Goal: Book appointment/travel/reservation

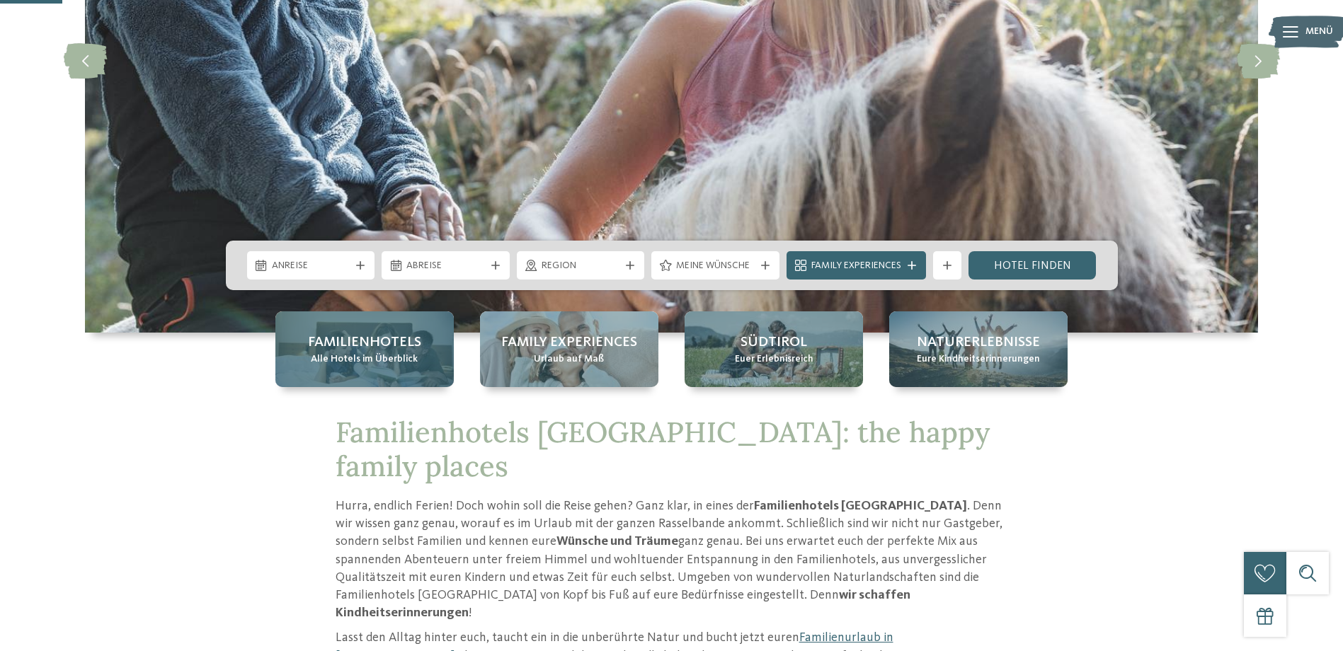
click at [348, 353] on span "Alle Hotels im Überblick" at bounding box center [364, 360] width 107 height 14
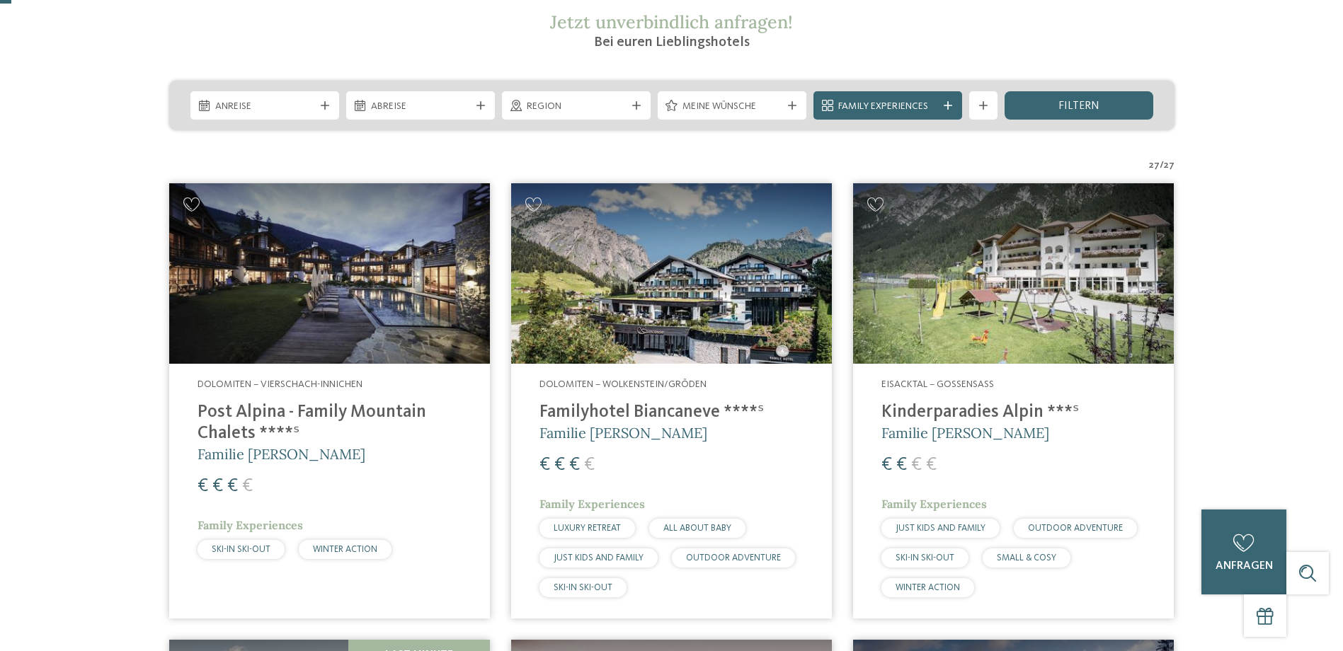
scroll to position [283, 0]
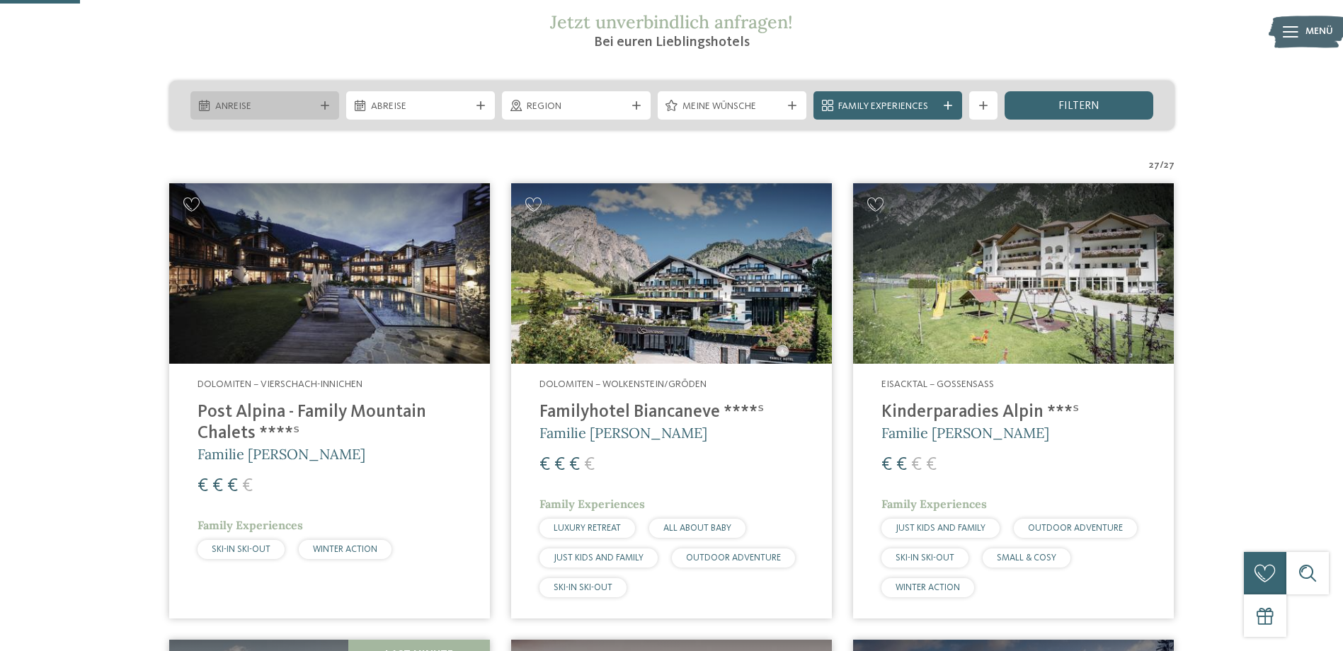
click at [275, 107] on span "Anreise" at bounding box center [264, 107] width 99 height 14
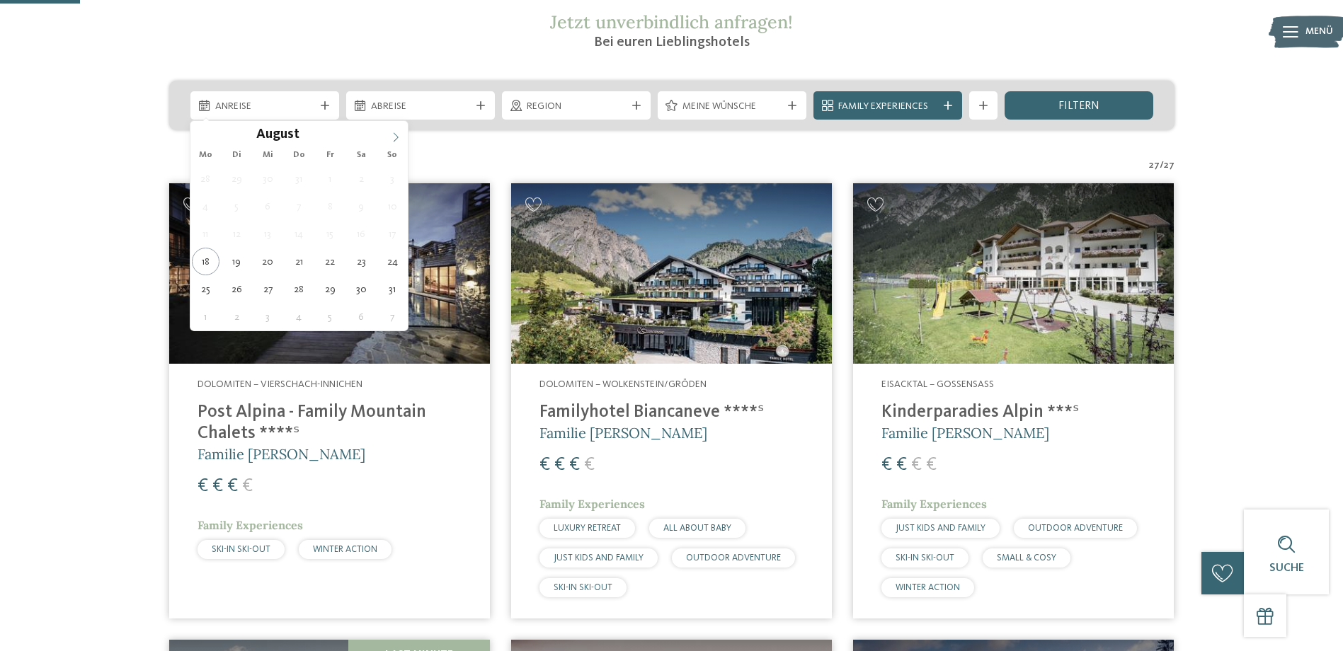
click at [396, 133] on icon at bounding box center [396, 137] width 10 height 10
type input "****"
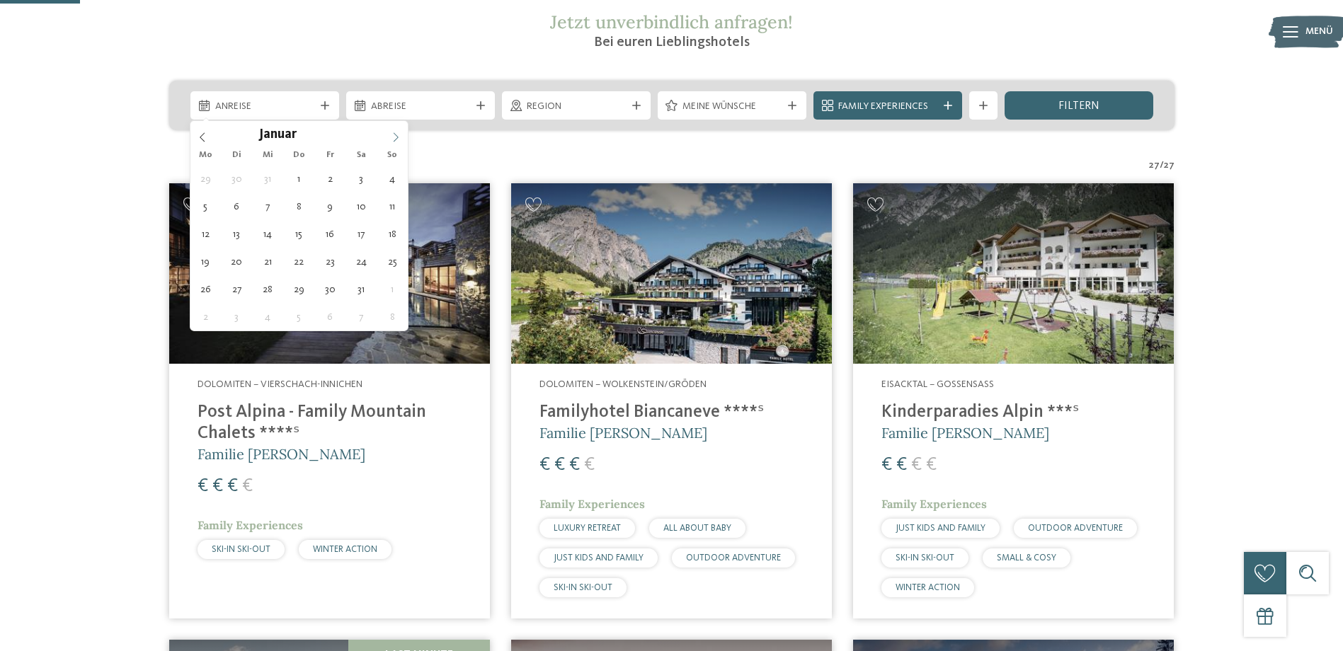
click at [396, 133] on icon at bounding box center [396, 137] width 10 height 10
type div "11.04.2026"
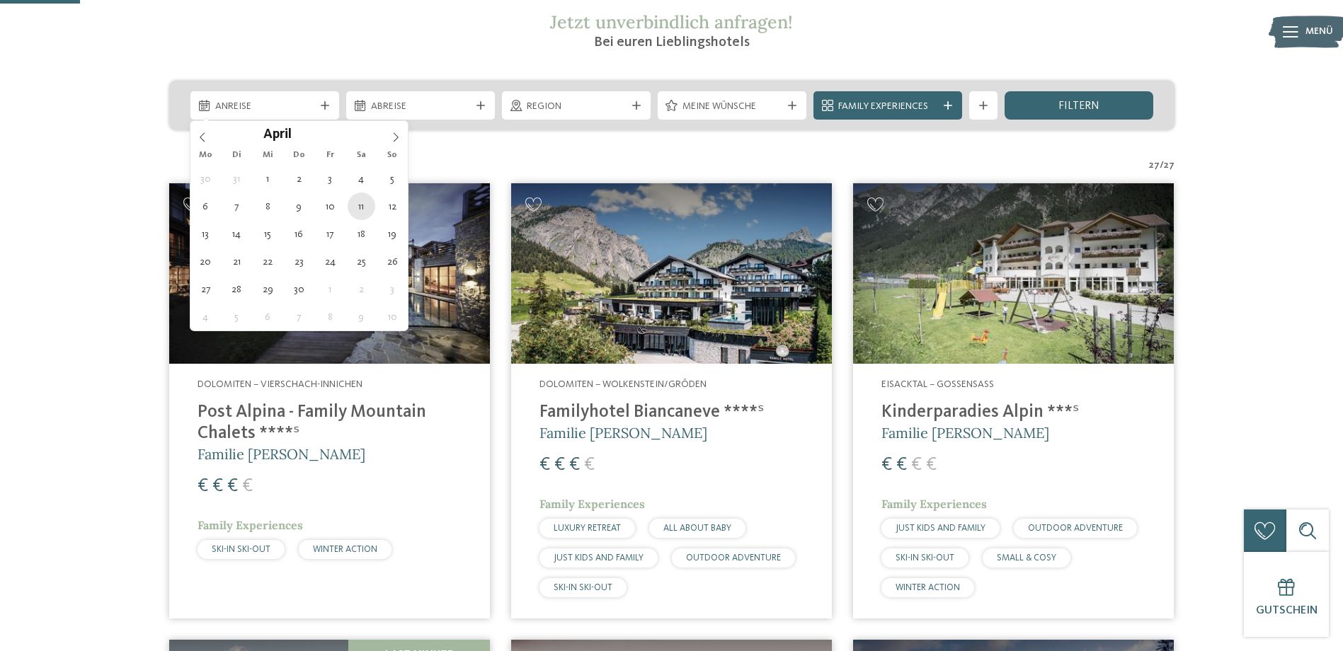
type input "****"
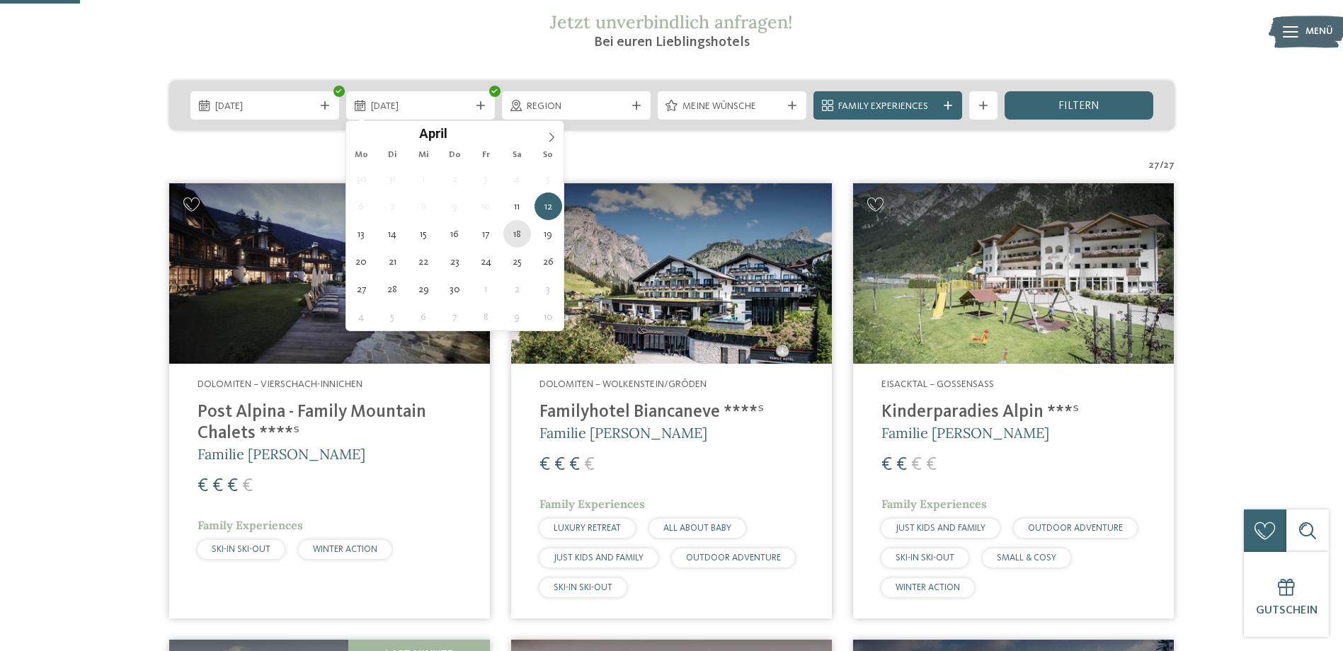
type div "18.04.2026"
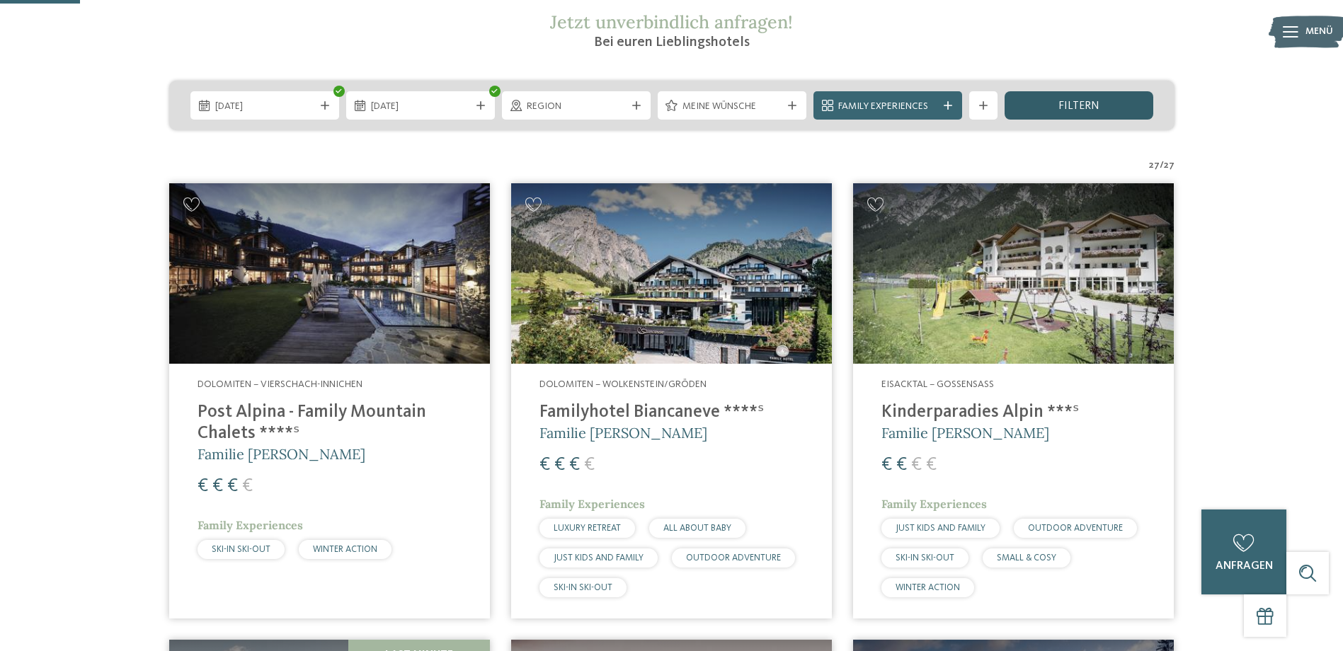
click at [1063, 101] on span "filtern" at bounding box center [1078, 106] width 41 height 11
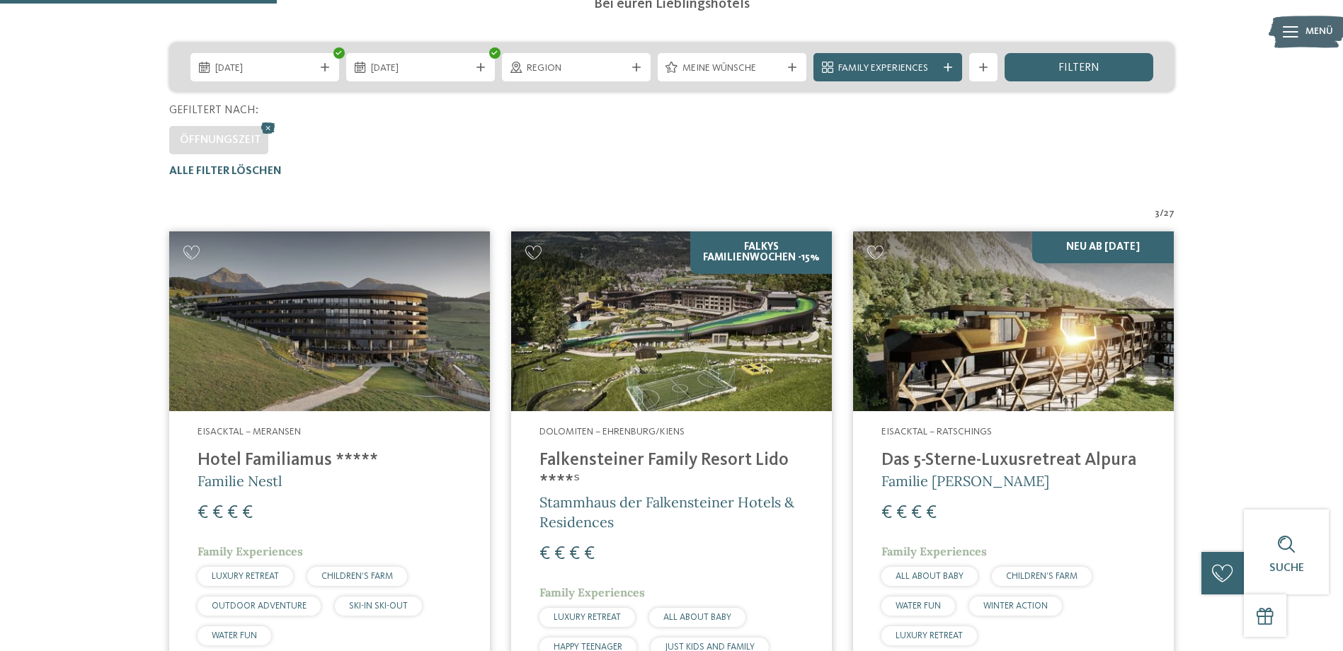
scroll to position [323, 0]
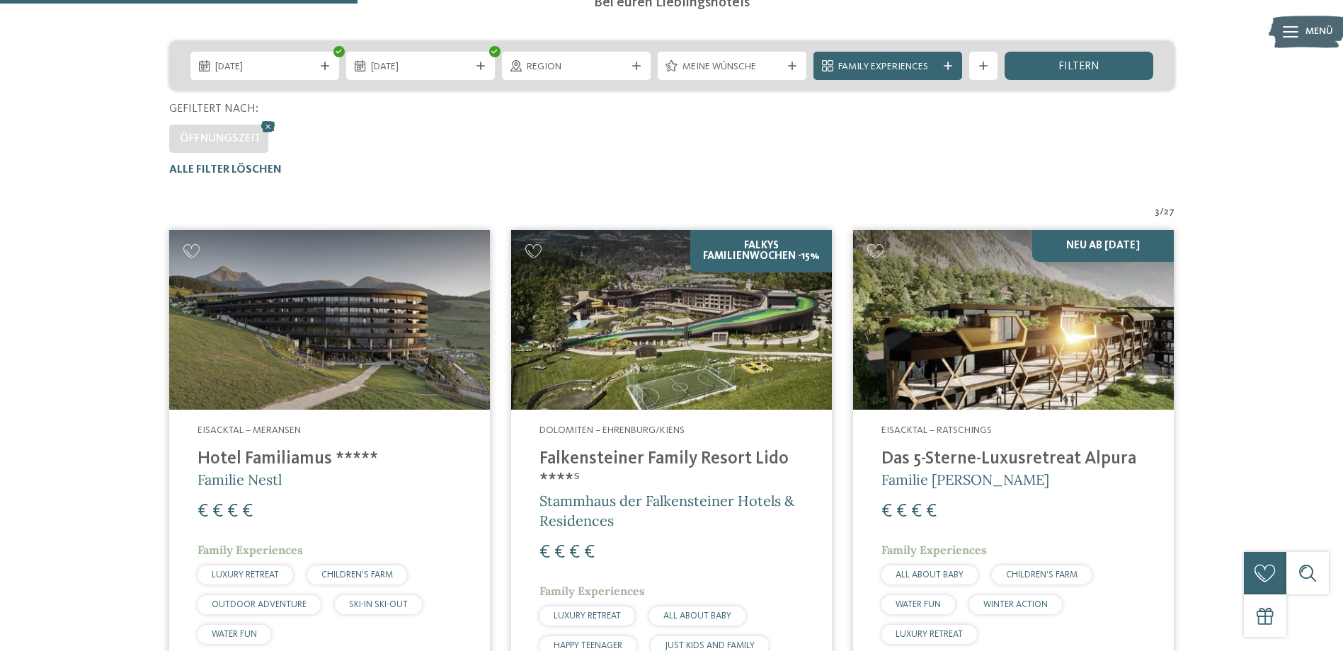
click at [1041, 353] on img at bounding box center [1013, 320] width 321 height 181
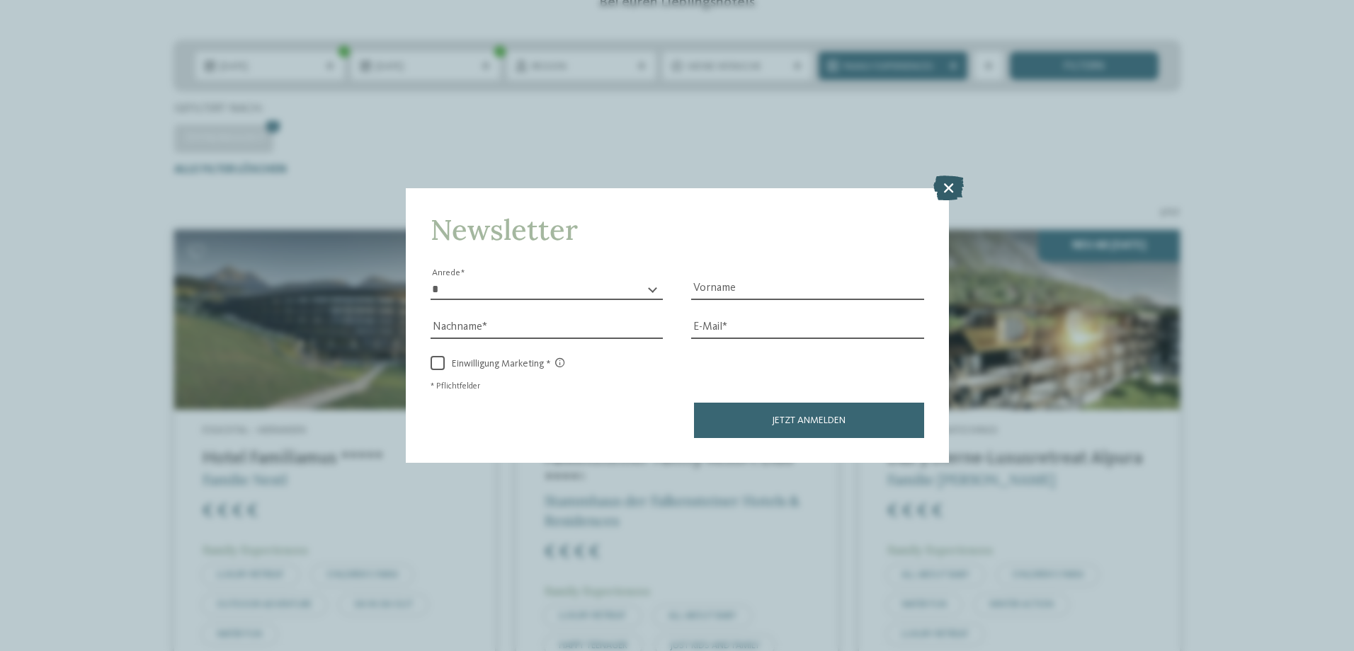
click at [952, 183] on icon at bounding box center [948, 187] width 30 height 25
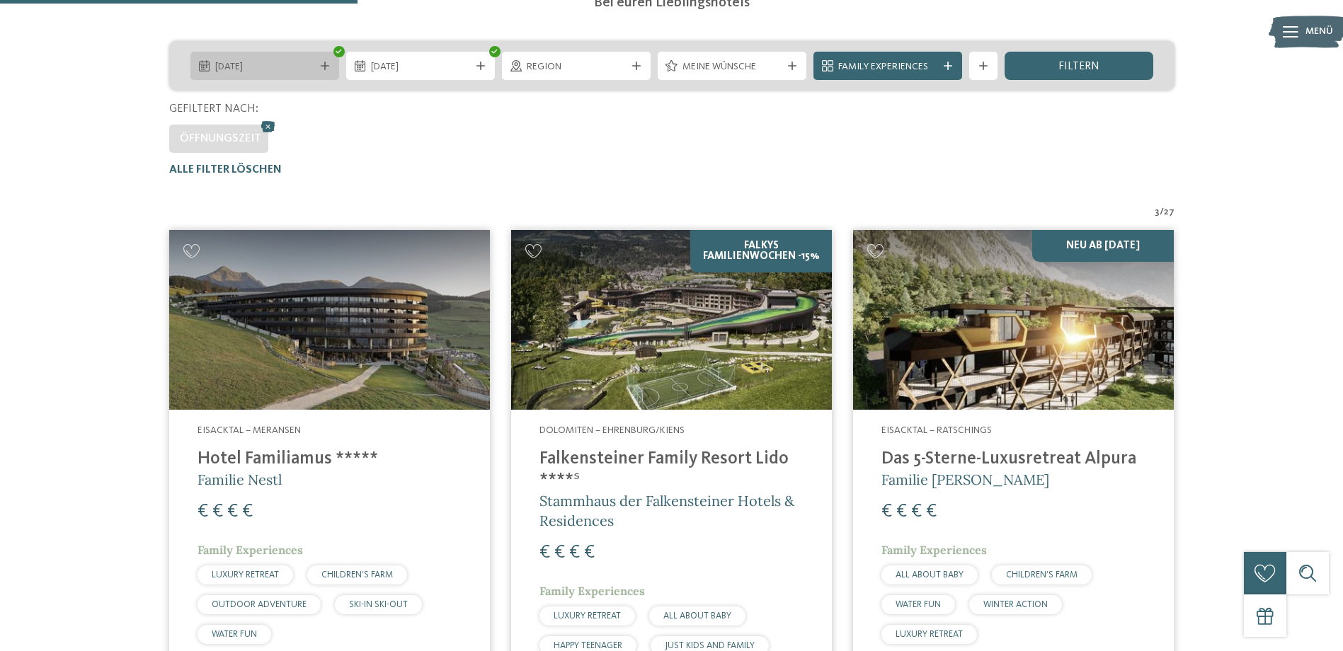
click at [310, 59] on div "11.04.2026" at bounding box center [265, 67] width 106 height 16
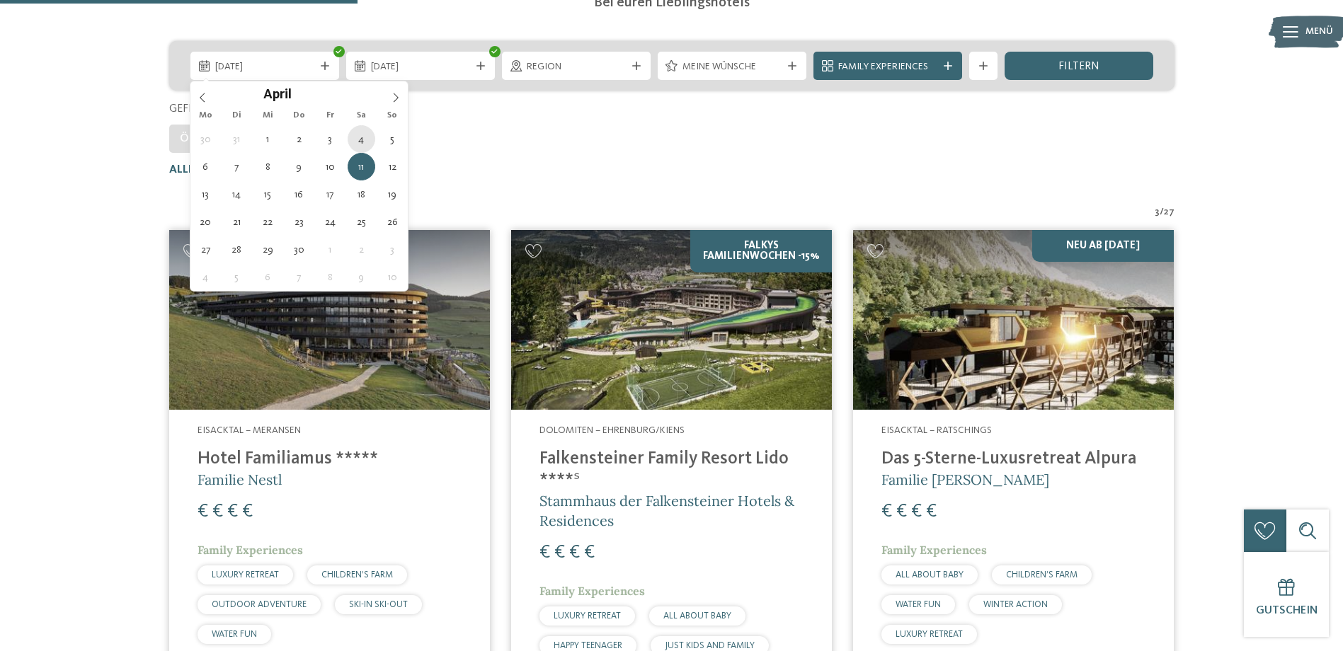
type div "04.04.2026"
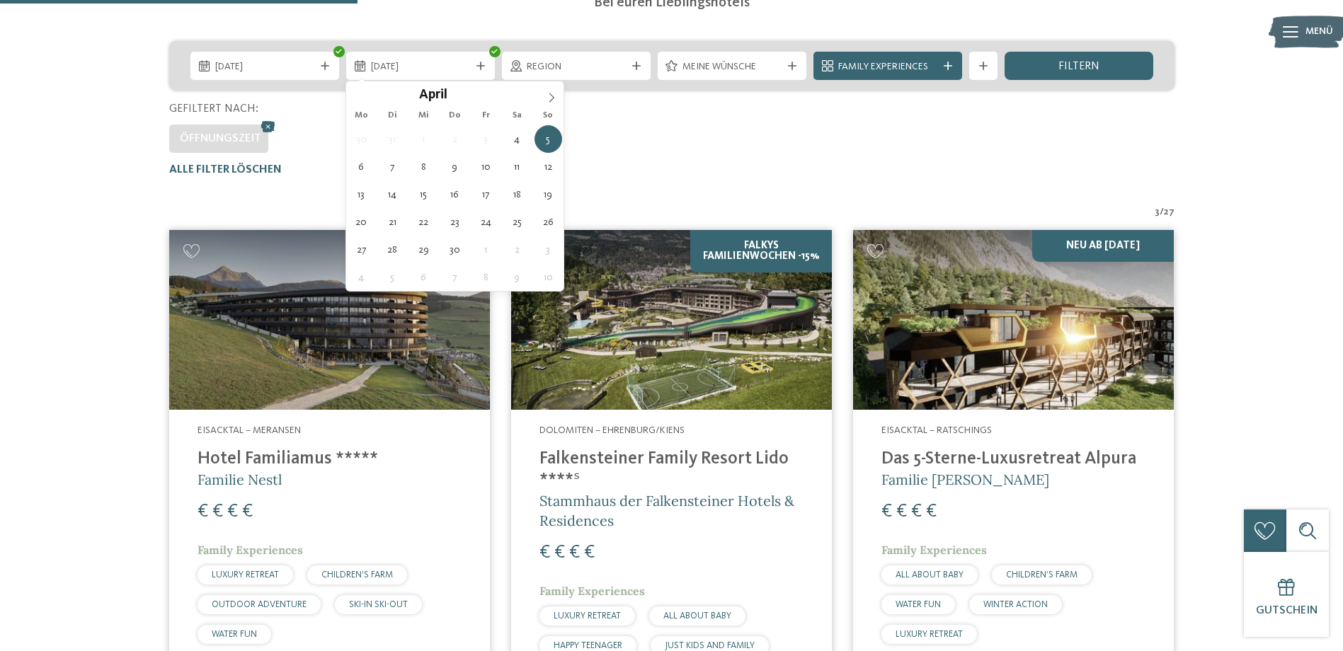
type div "11.04.2026"
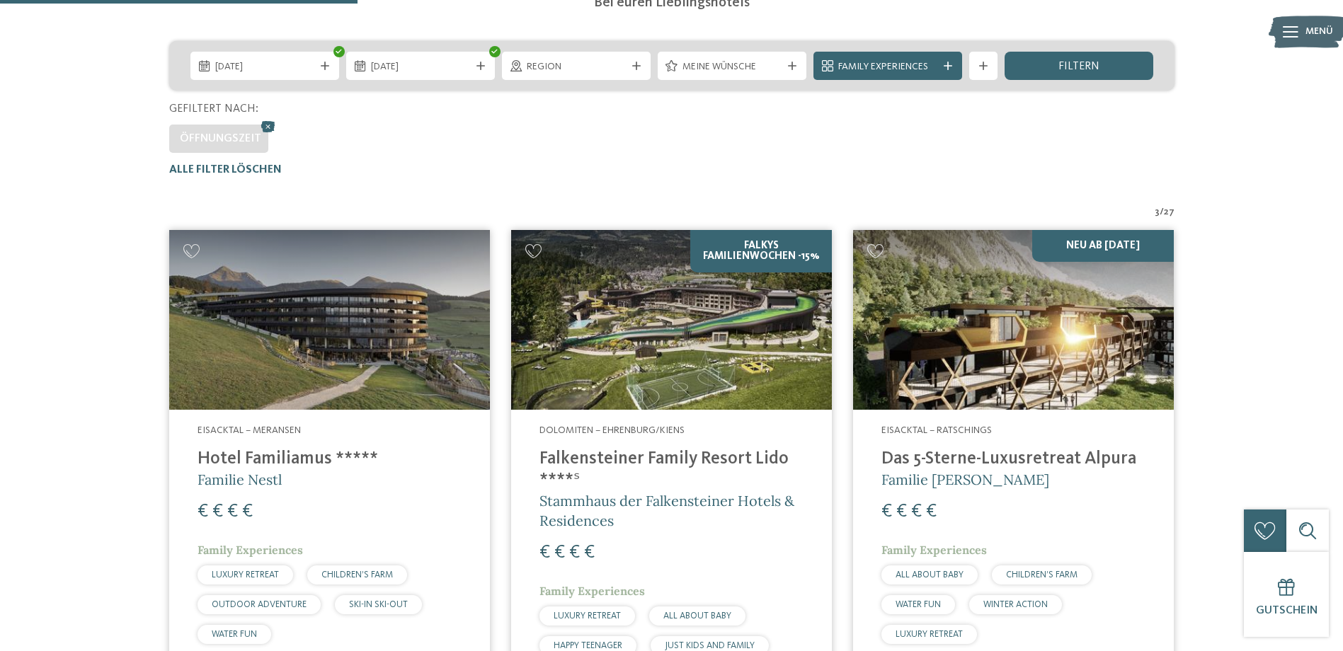
click at [1067, 59] on div "filtern" at bounding box center [1079, 66] width 149 height 28
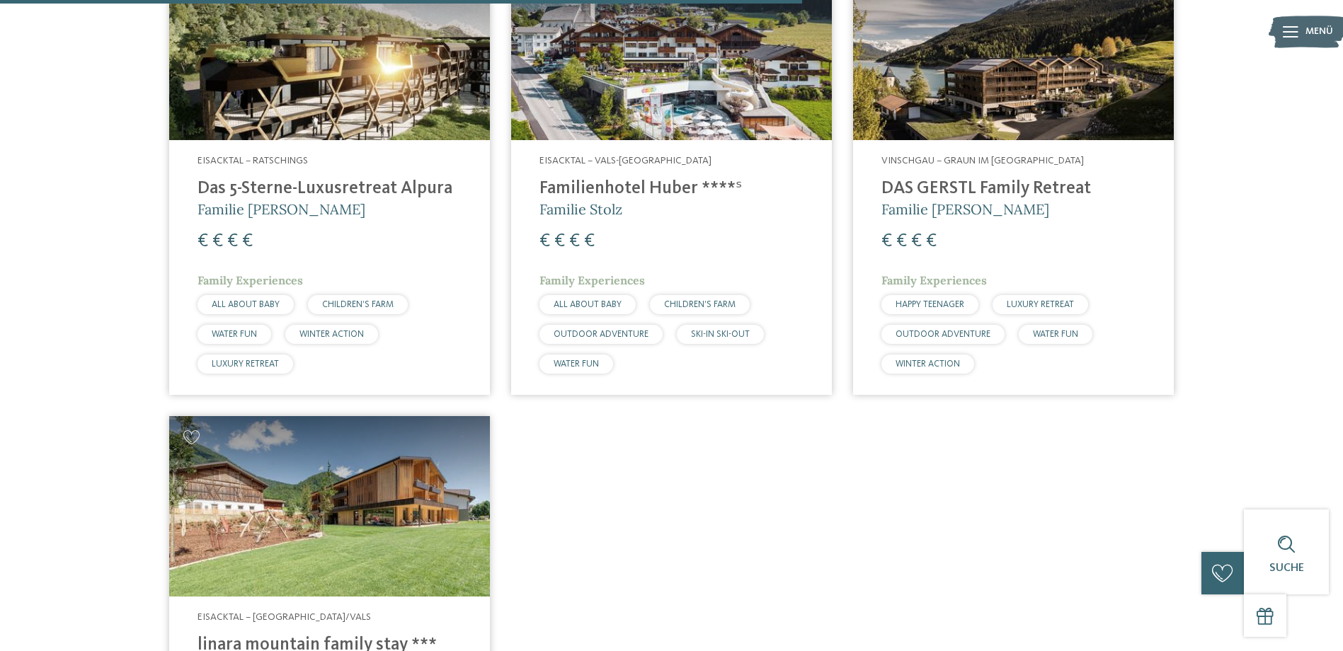
scroll to position [1385, 0]
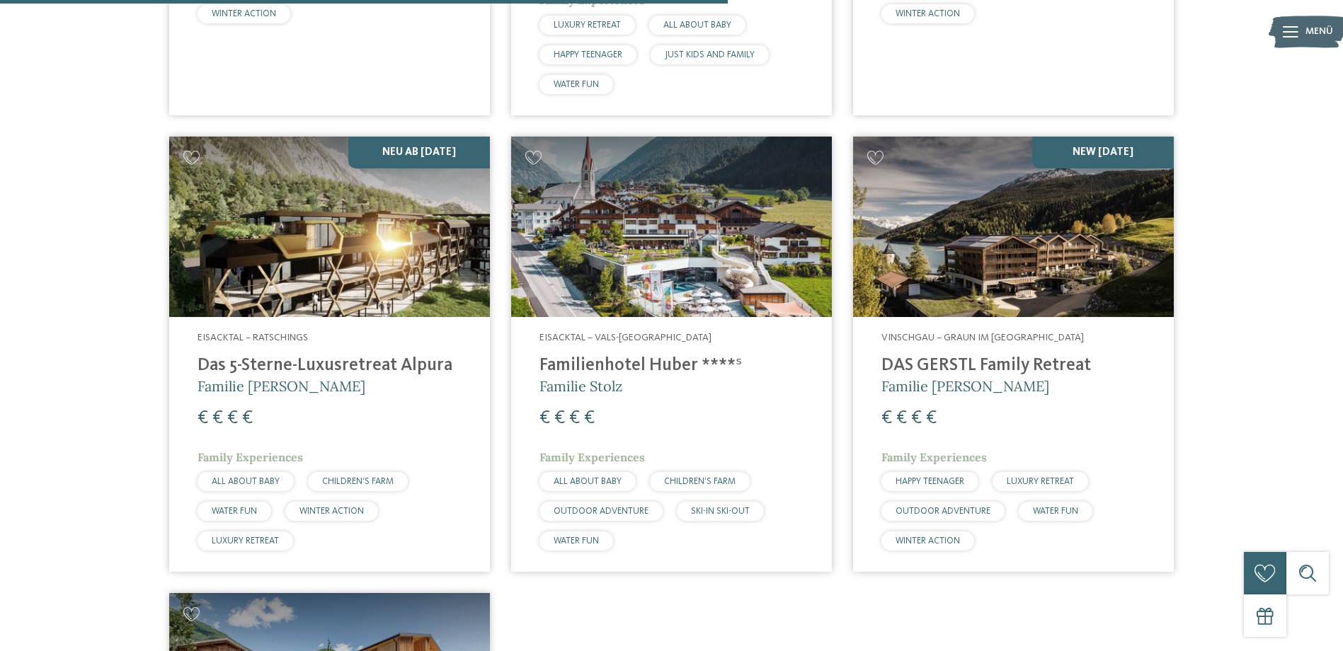
click at [1097, 244] on img at bounding box center [1013, 227] width 321 height 181
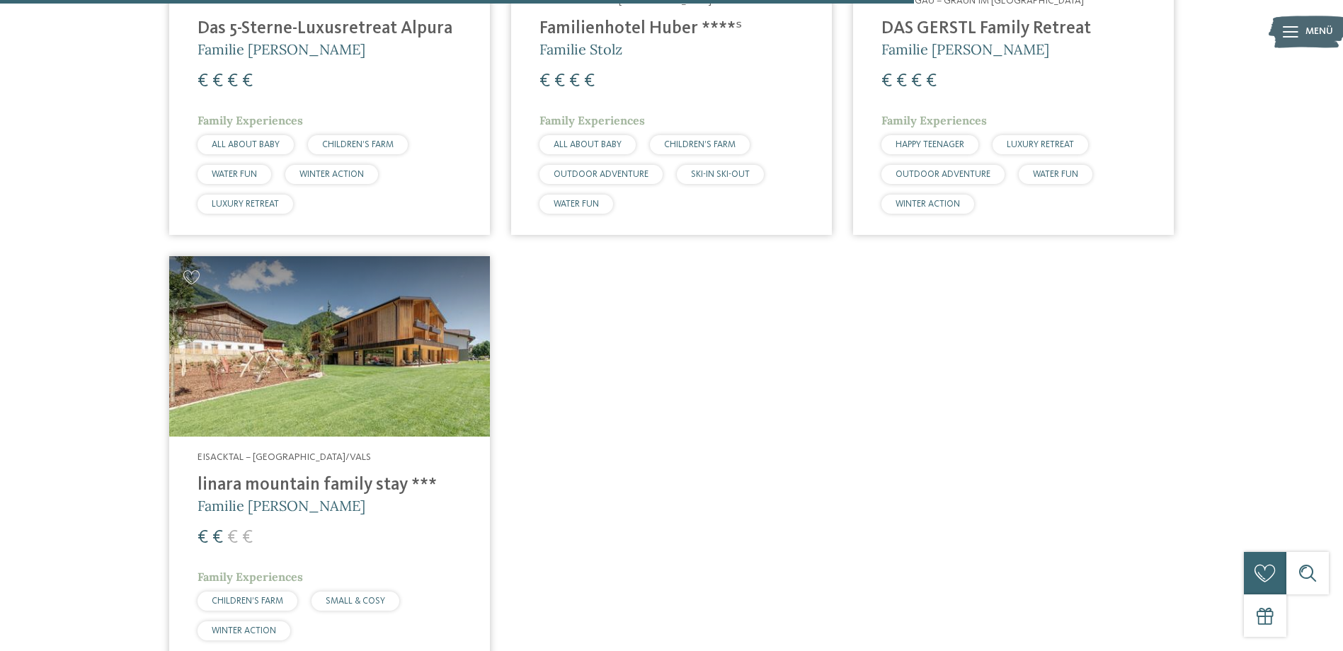
scroll to position [1739, 0]
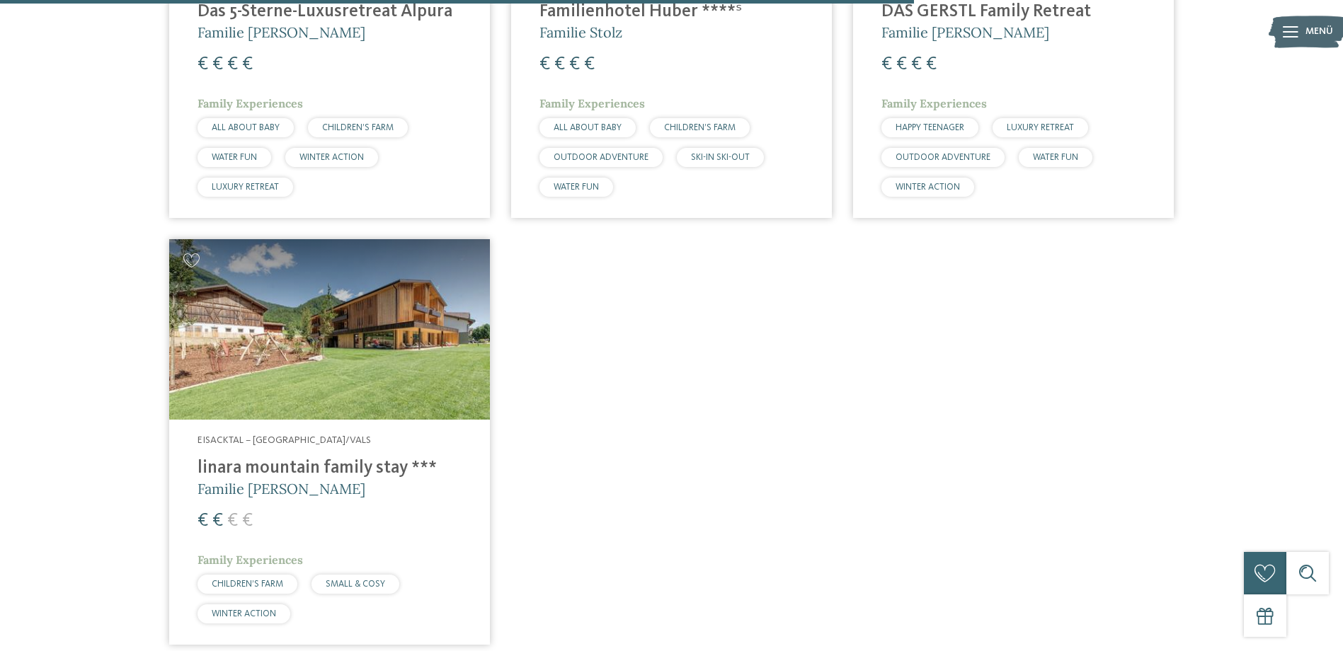
click at [252, 339] on img at bounding box center [329, 329] width 321 height 181
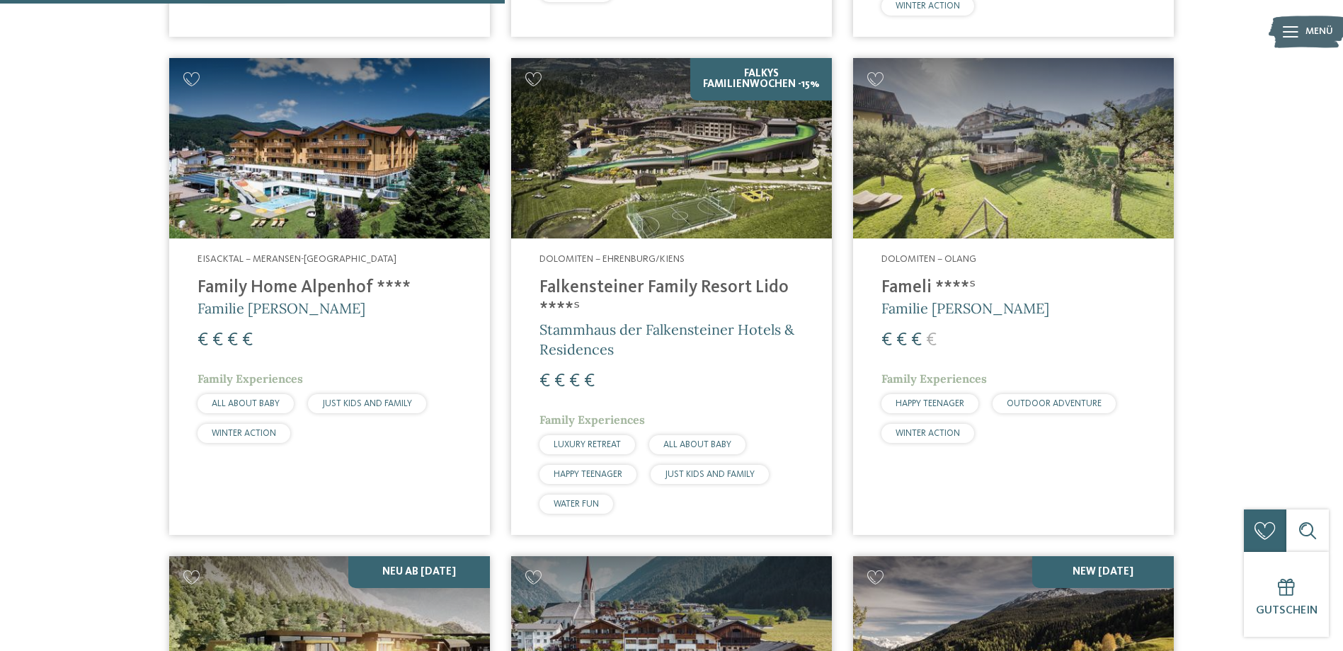
scroll to position [960, 0]
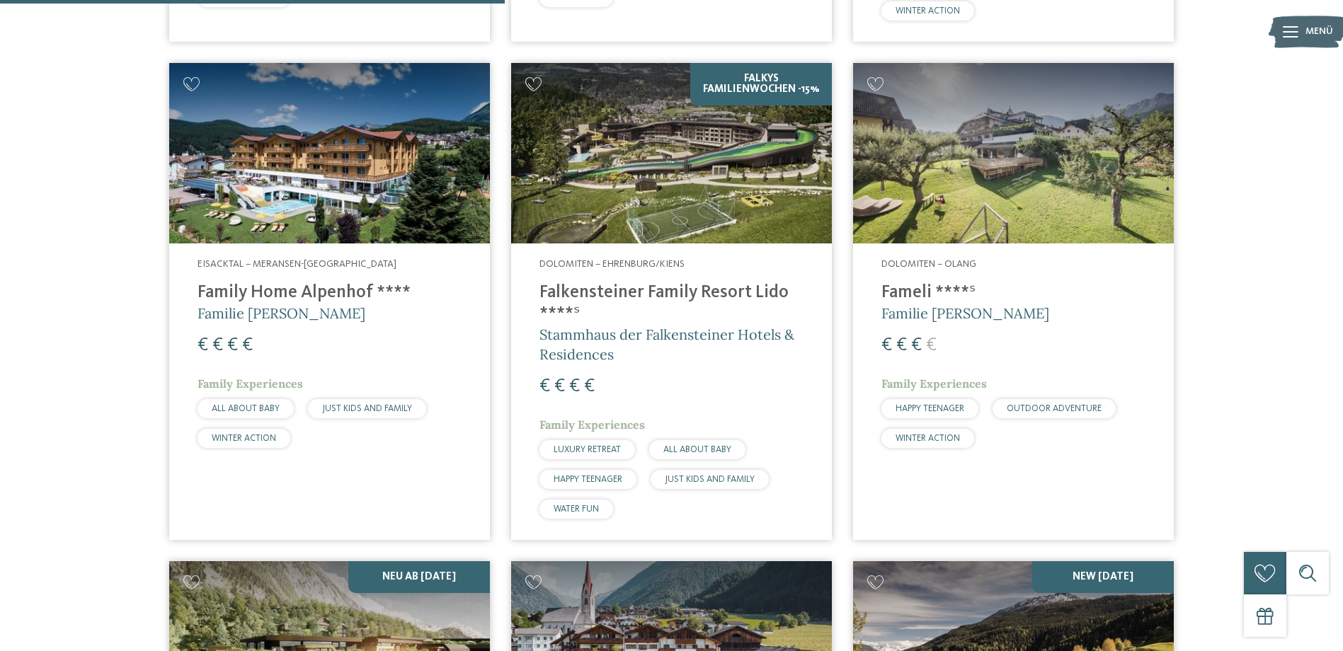
click at [1054, 164] on img at bounding box center [1013, 153] width 321 height 181
click at [1046, 190] on img at bounding box center [1013, 153] width 321 height 181
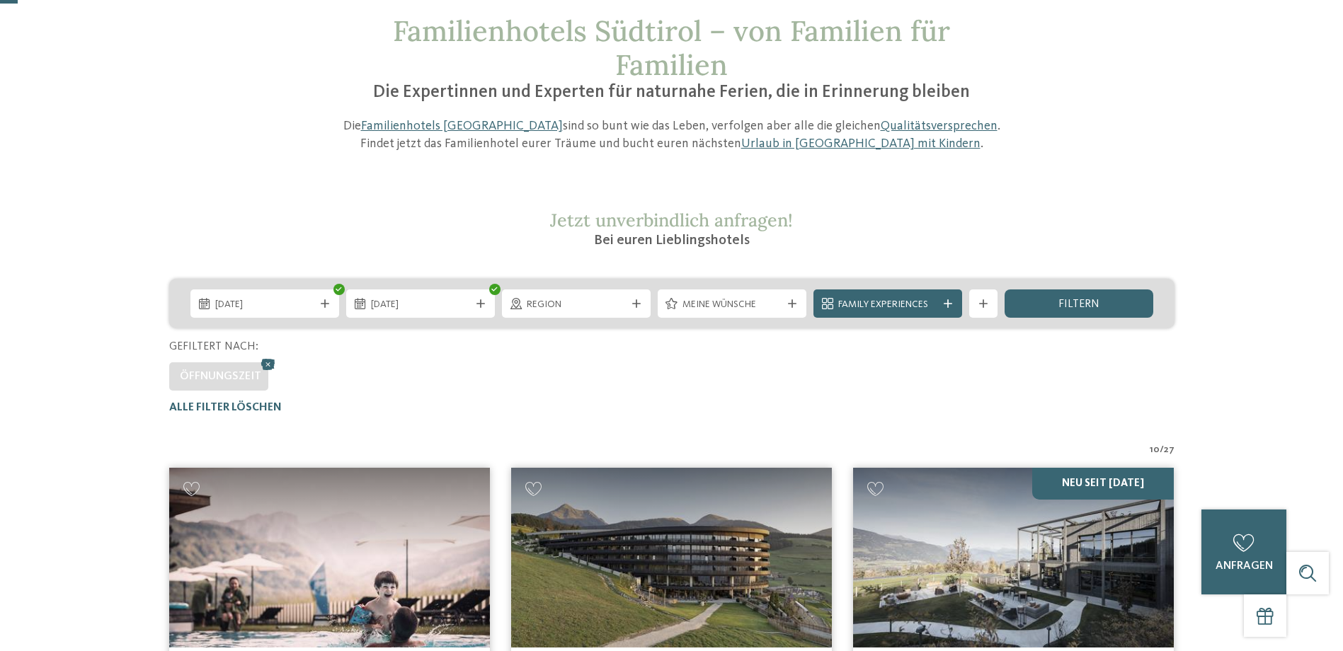
scroll to position [0, 0]
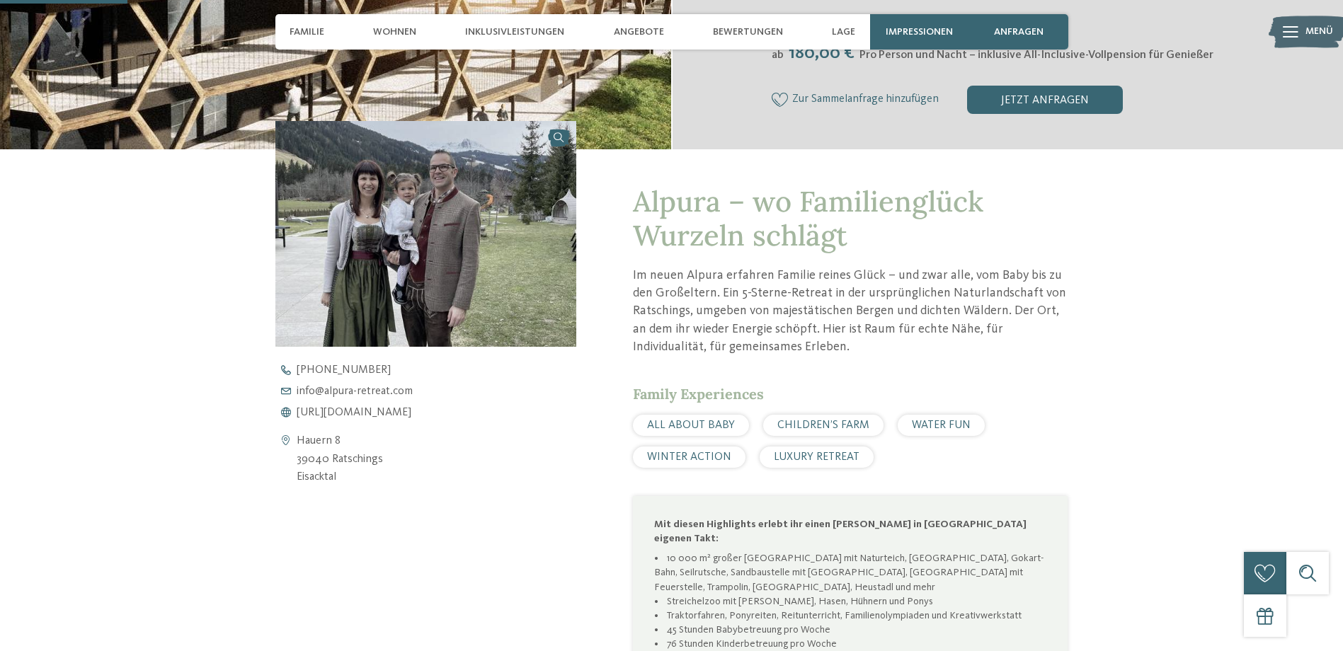
scroll to position [496, 0]
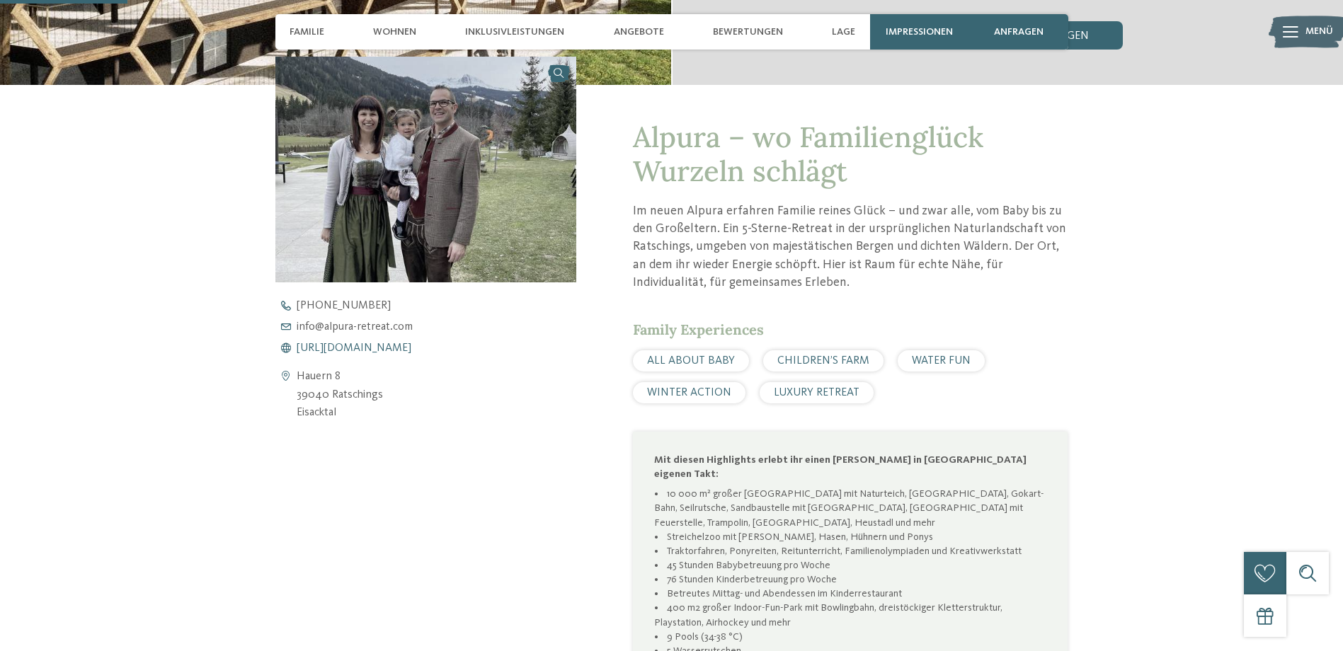
click at [382, 348] on span "https://www.alpura-retreat.com/" at bounding box center [354, 348] width 115 height 11
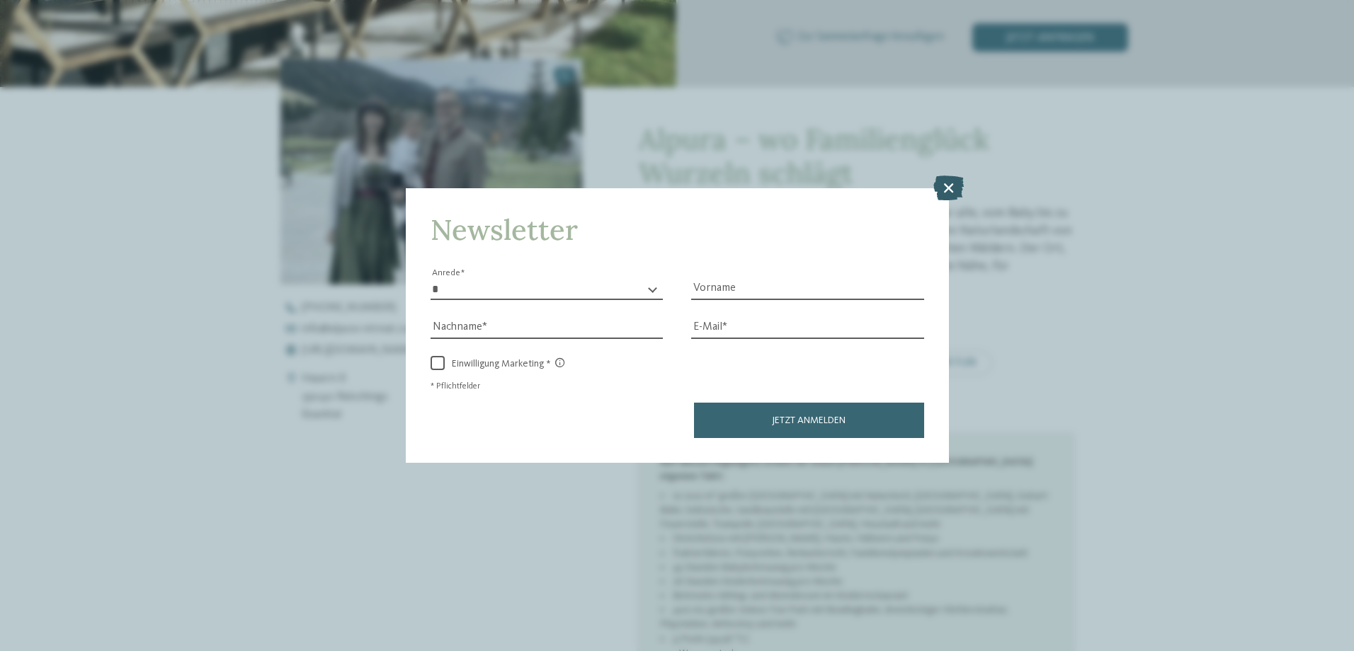
click at [952, 186] on icon at bounding box center [948, 187] width 30 height 25
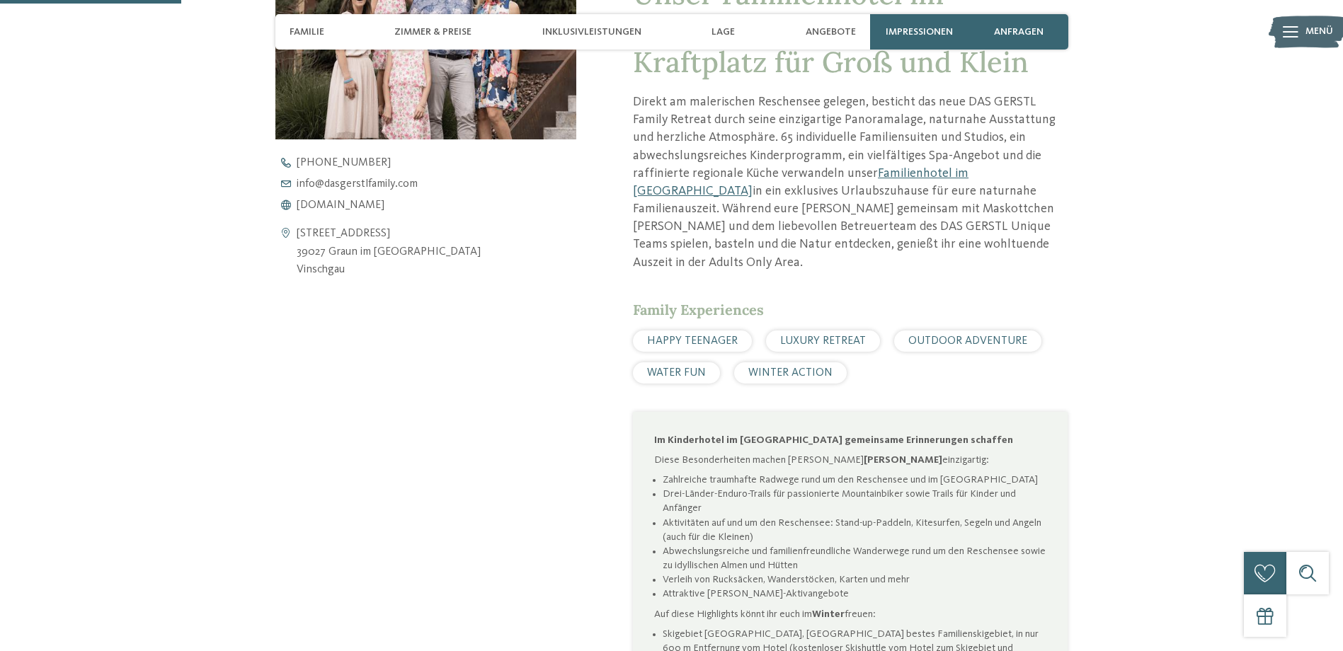
scroll to position [637, 0]
click at [375, 210] on span "www.dasgerstlfamily.com" at bounding box center [341, 206] width 88 height 11
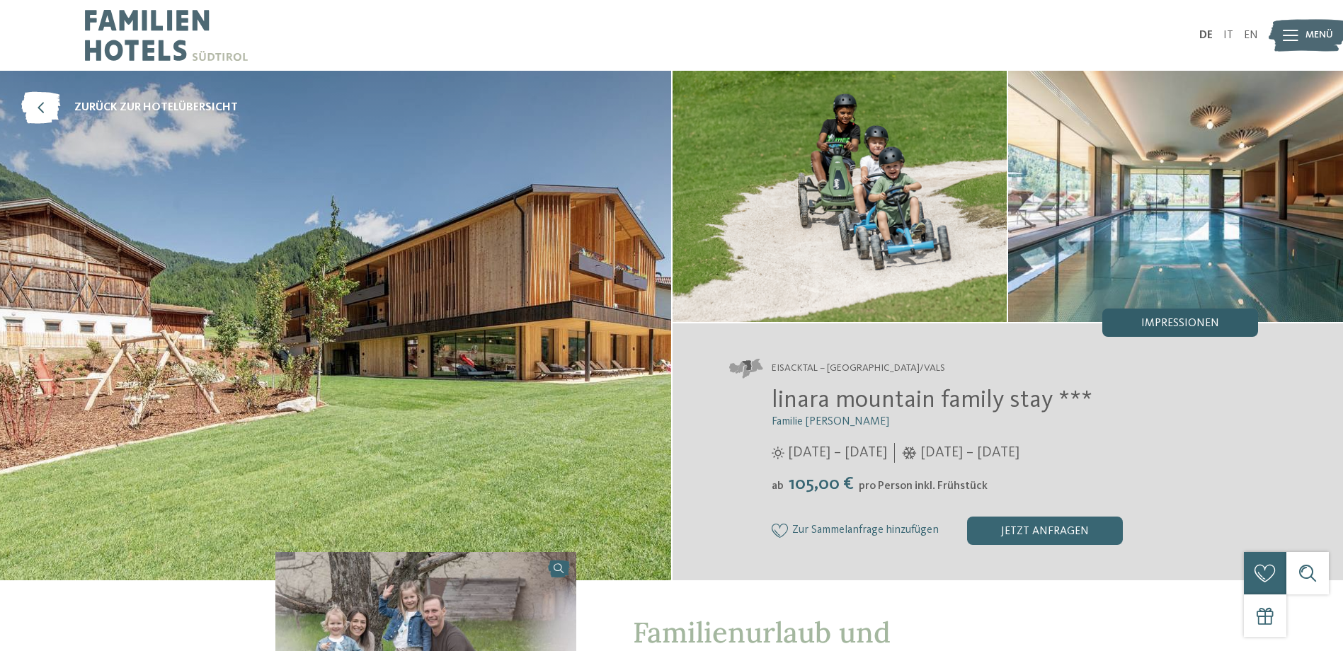
click at [1185, 314] on div "Impressionen" at bounding box center [1180, 323] width 156 height 28
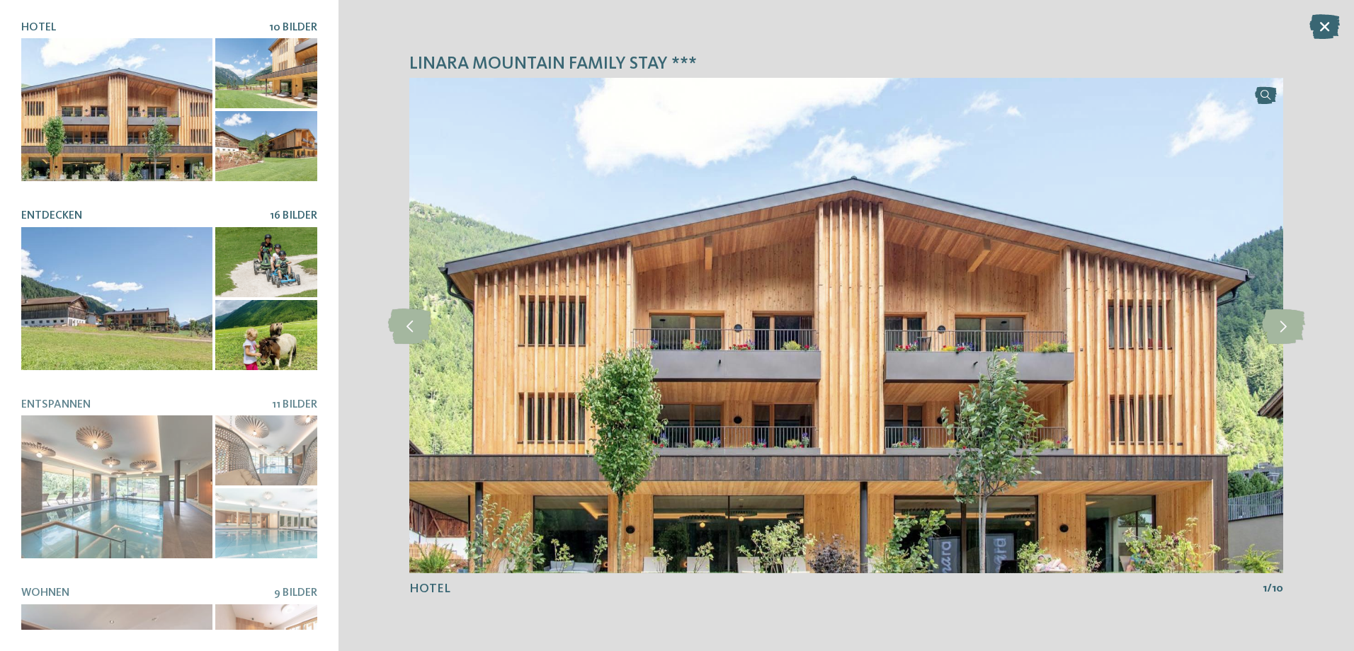
click at [263, 325] on div at bounding box center [266, 335] width 102 height 70
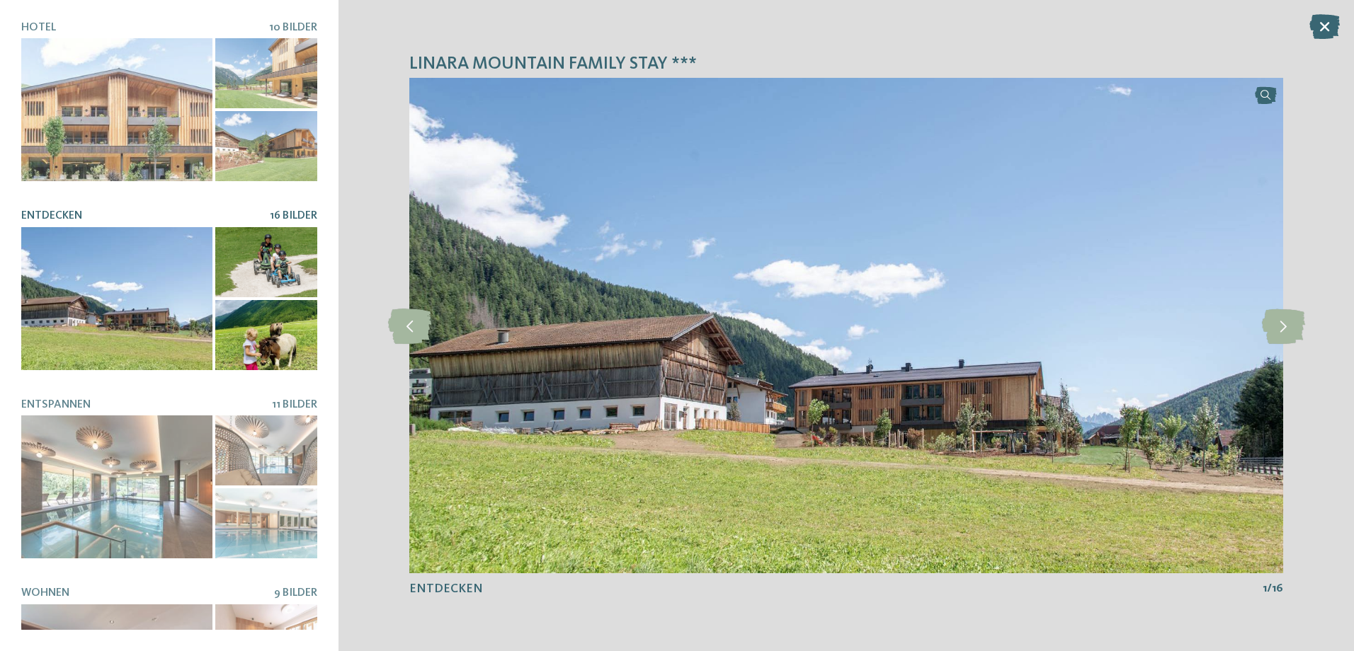
drag, startPoint x: 194, startPoint y: 285, endPoint x: 180, endPoint y: 249, distance: 38.8
click at [193, 284] on div at bounding box center [116, 298] width 191 height 143
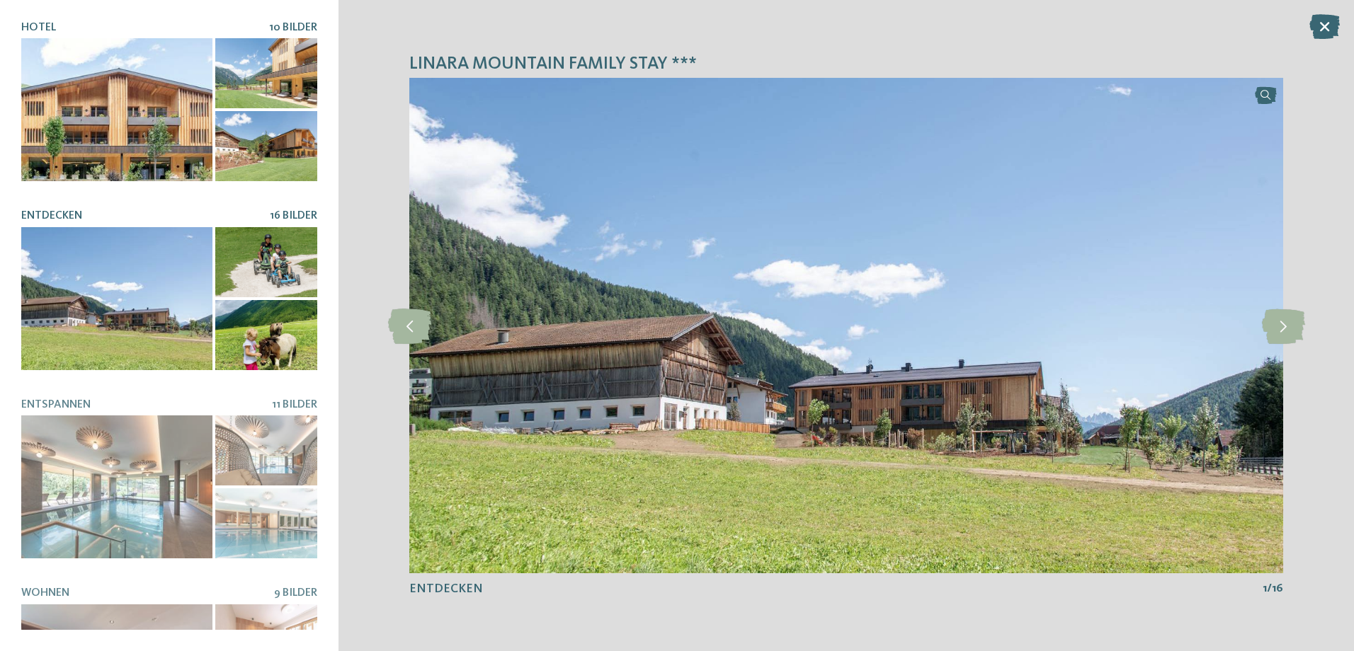
click at [153, 139] on div at bounding box center [116, 109] width 191 height 143
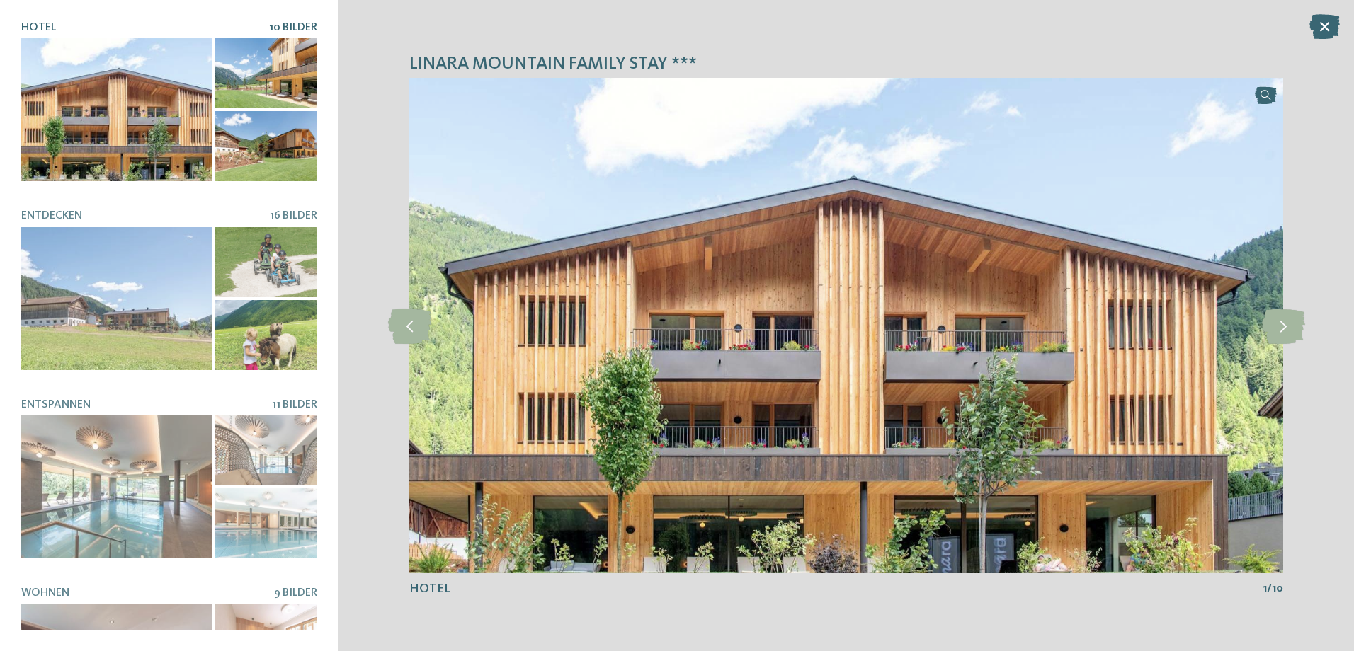
click at [282, 54] on div at bounding box center [266, 73] width 102 height 70
click at [279, 128] on div at bounding box center [266, 146] width 102 height 70
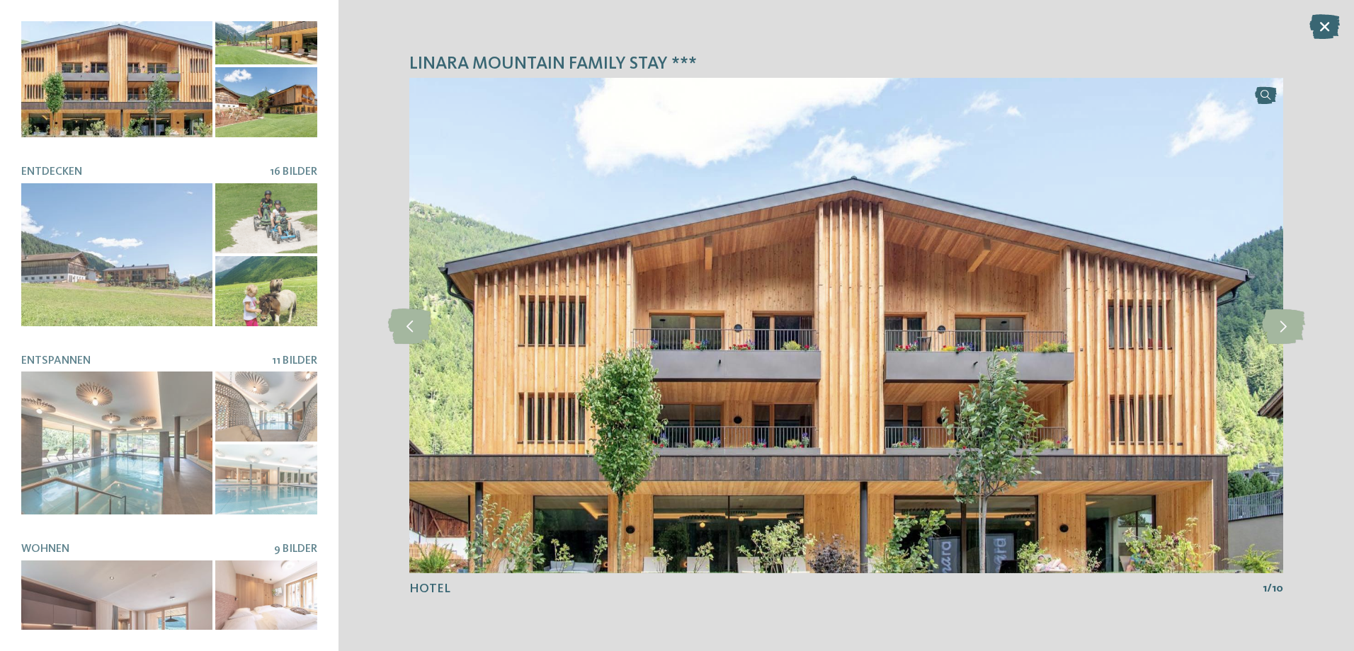
scroll to position [283, 0]
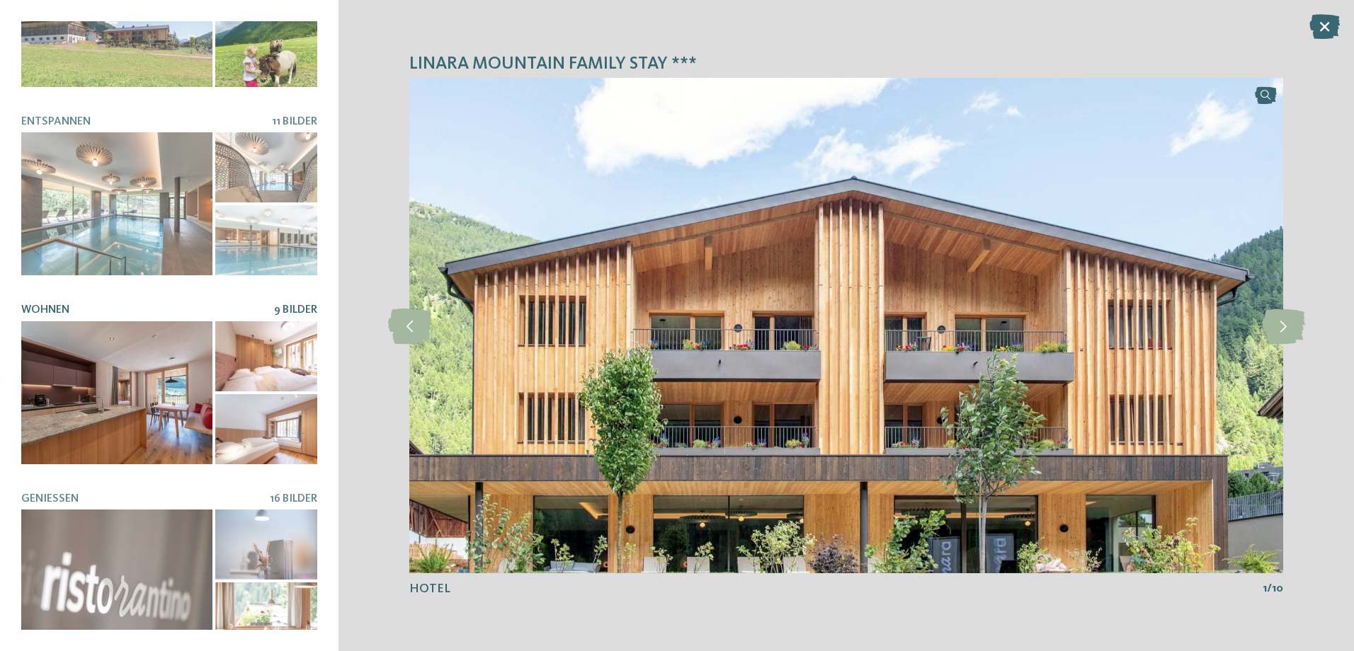
click at [282, 321] on div at bounding box center [266, 356] width 102 height 70
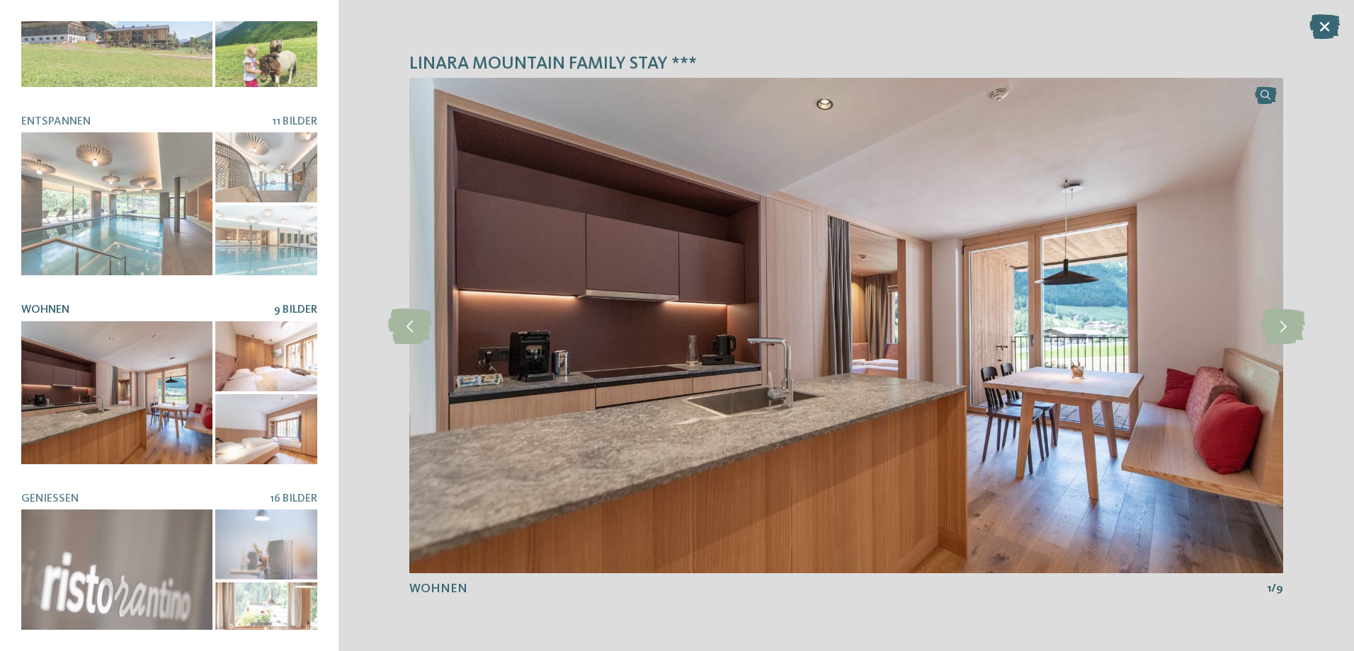
click at [133, 358] on div at bounding box center [116, 392] width 191 height 143
click at [240, 414] on div at bounding box center [266, 429] width 102 height 70
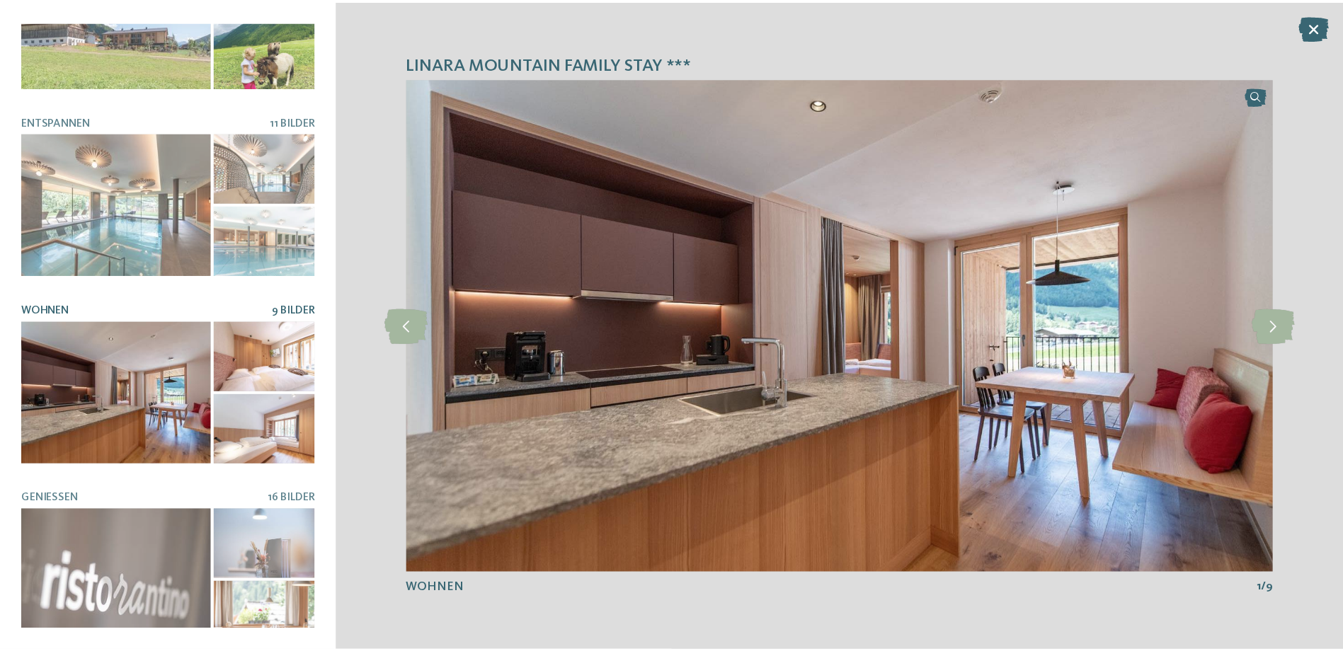
scroll to position [289, 0]
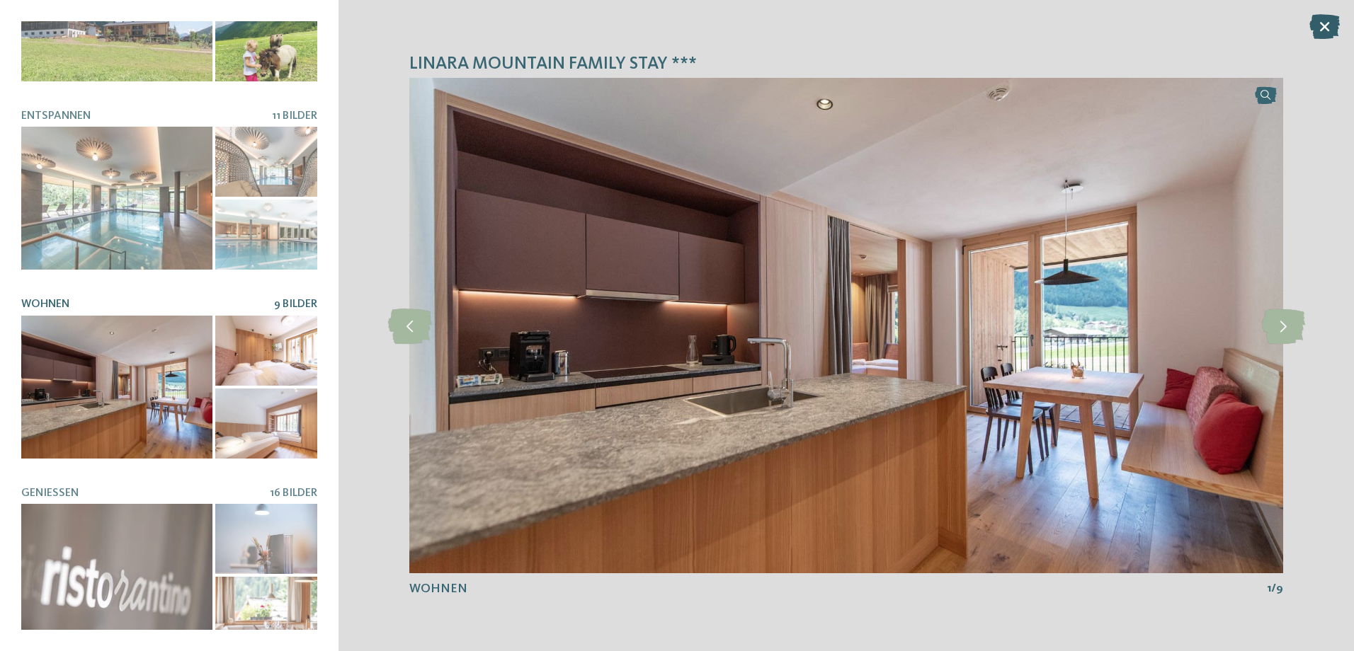
click at [1328, 23] on icon at bounding box center [1324, 26] width 30 height 25
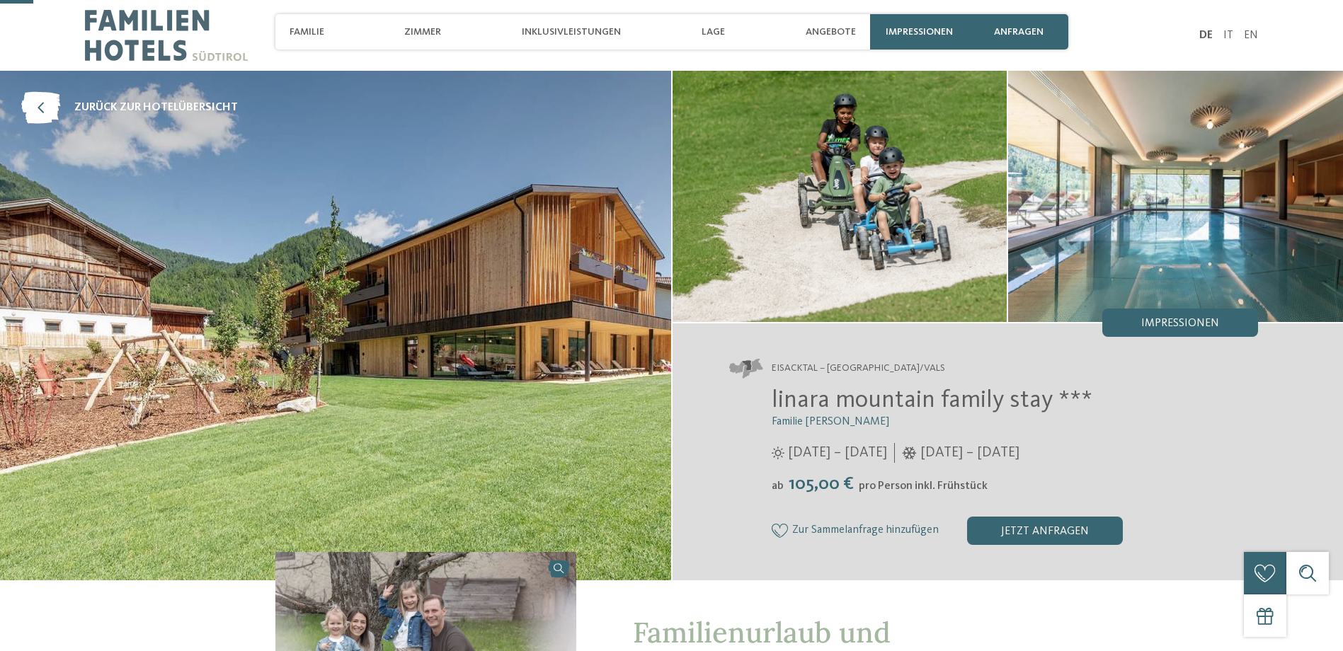
scroll to position [425, 0]
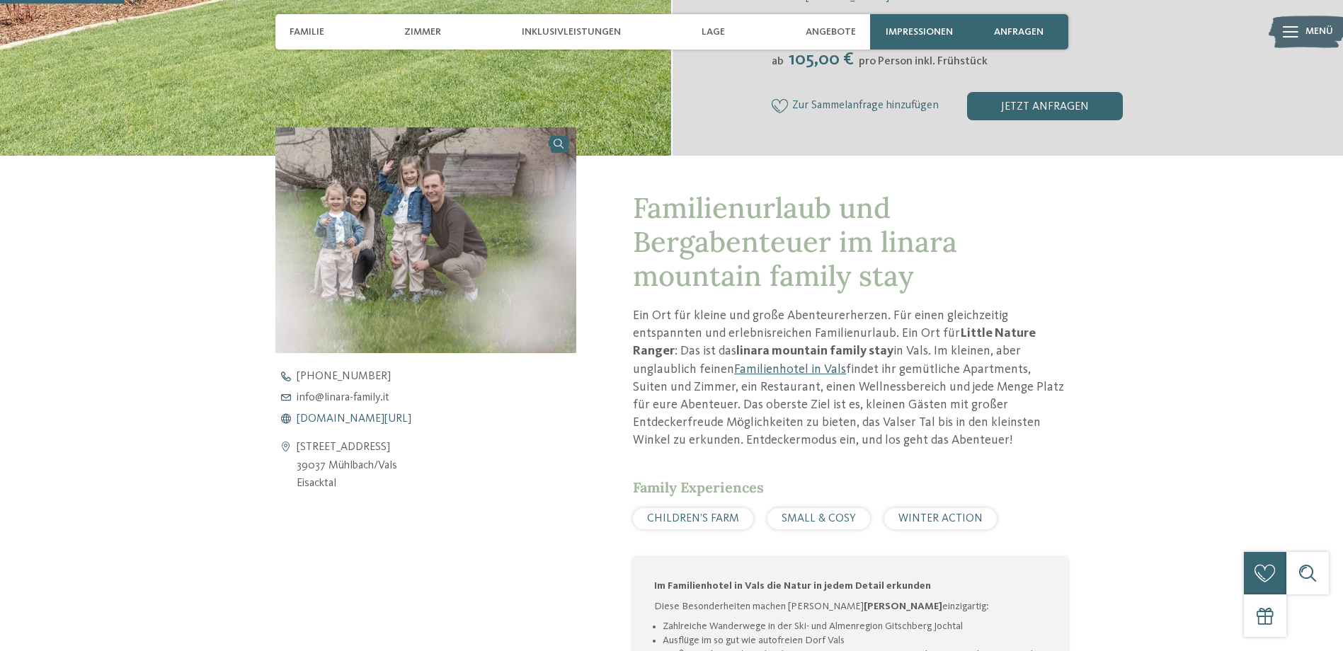
click at [373, 423] on span "www.linara-family.it/de" at bounding box center [354, 418] width 115 height 11
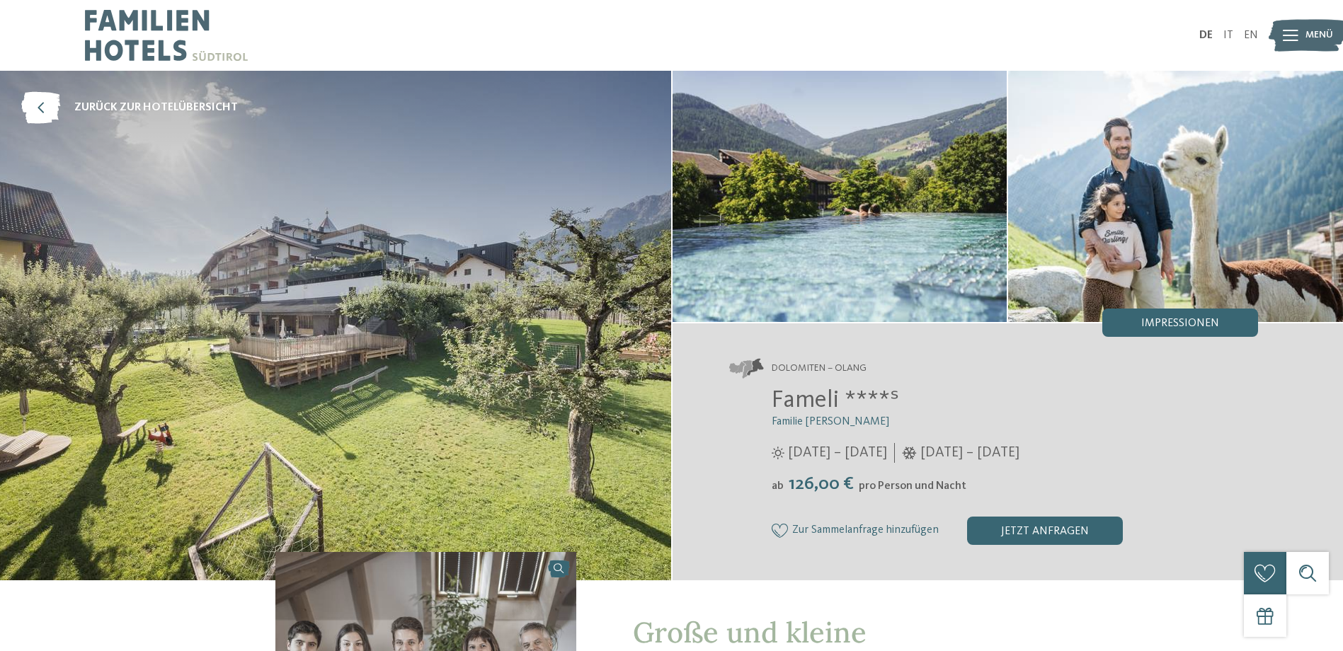
click at [857, 193] on img at bounding box center [840, 196] width 335 height 251
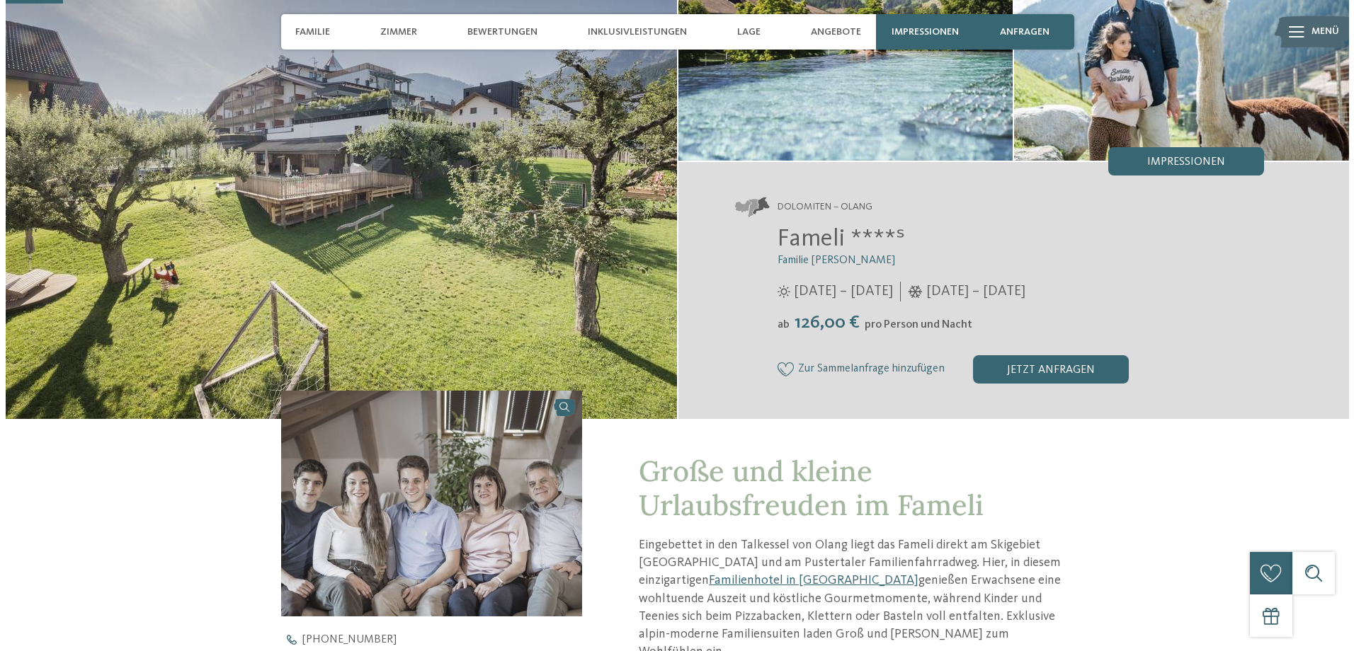
scroll to position [212, 0]
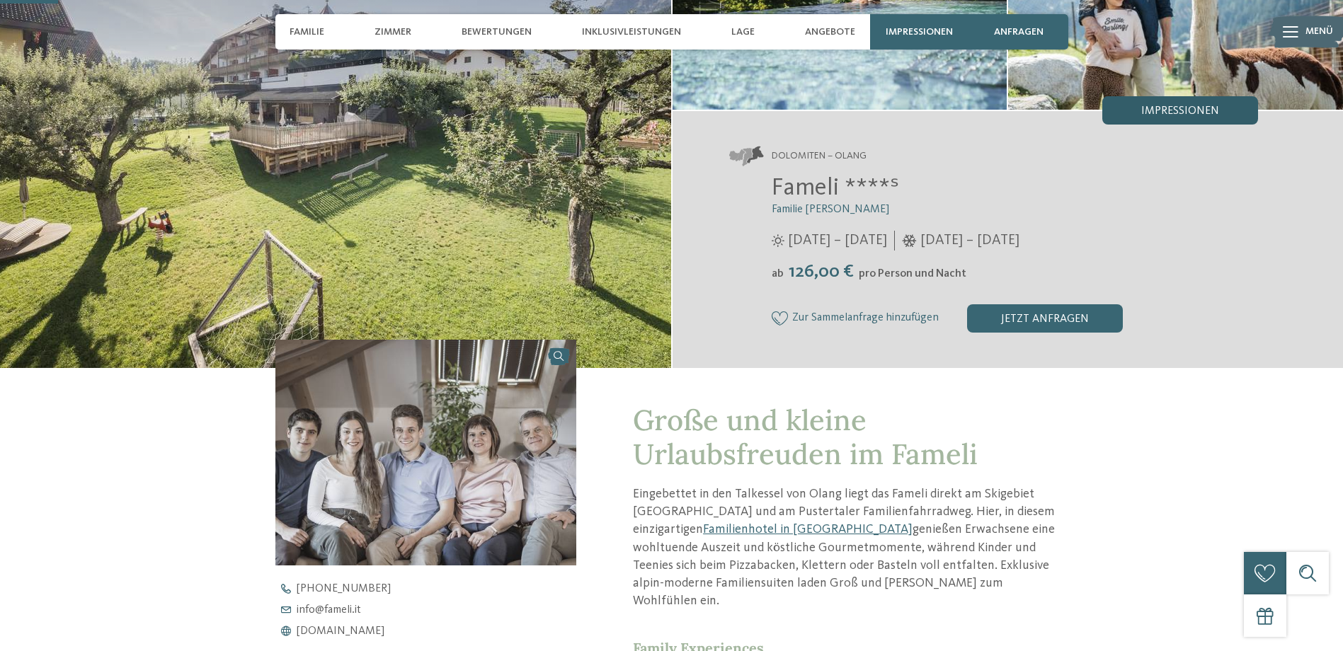
click at [1139, 104] on div "Impressionen" at bounding box center [1180, 110] width 156 height 28
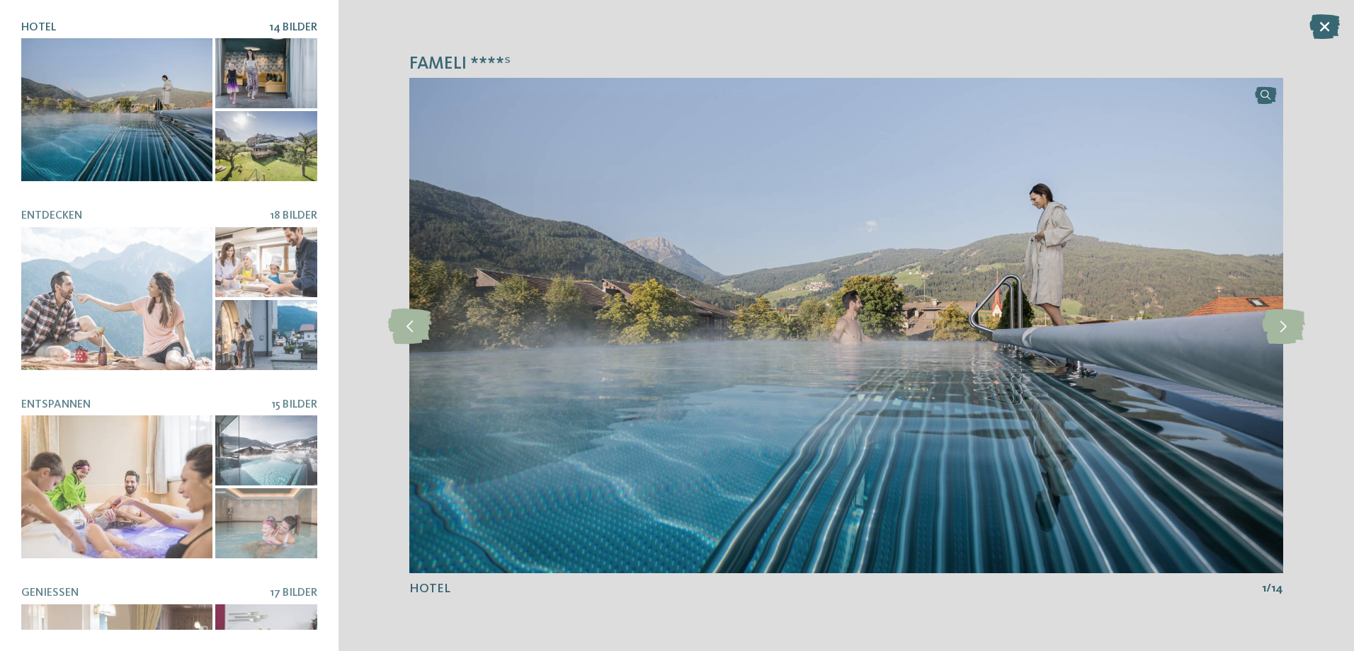
click at [239, 69] on div at bounding box center [266, 73] width 102 height 70
click at [246, 152] on div at bounding box center [266, 146] width 102 height 70
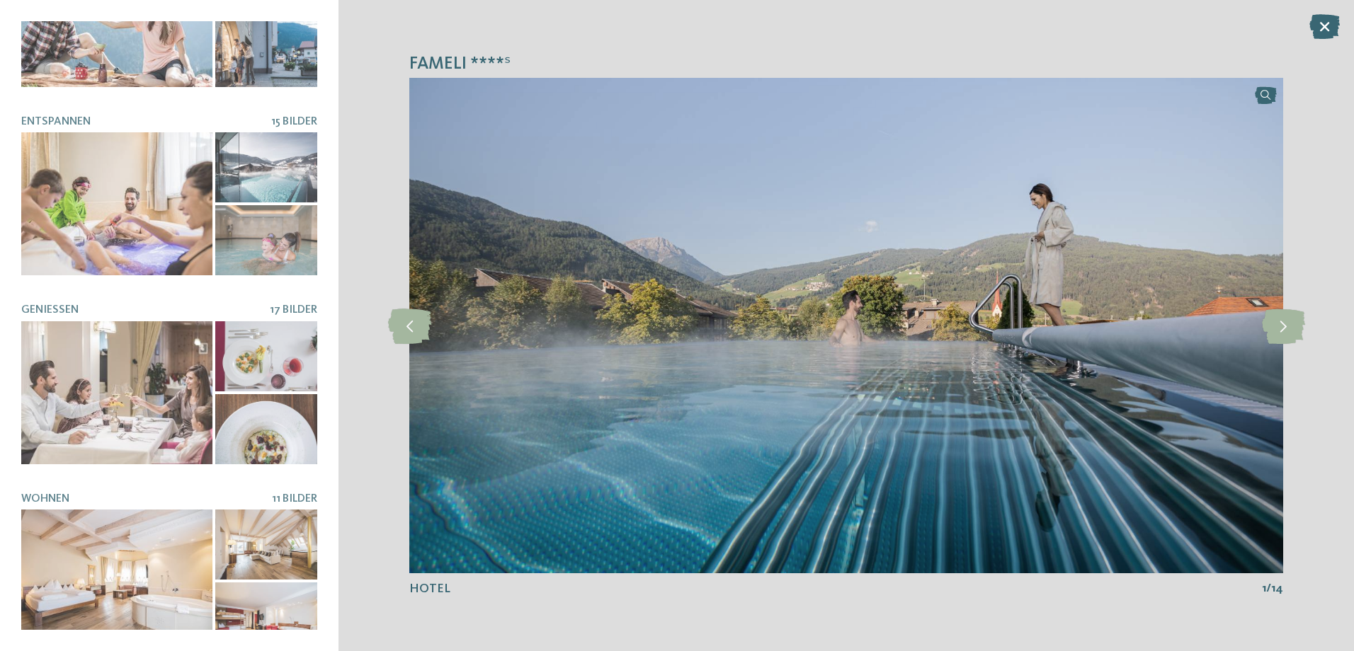
scroll to position [289, 0]
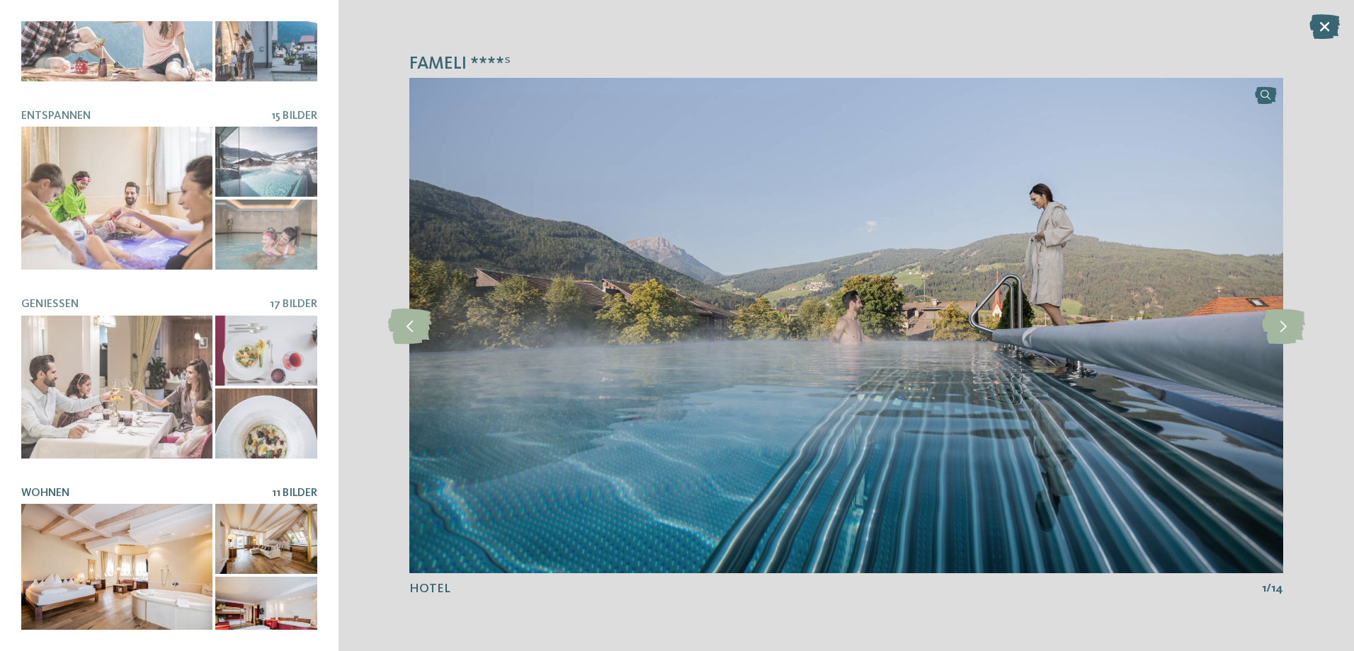
click at [155, 530] on div at bounding box center [116, 575] width 191 height 143
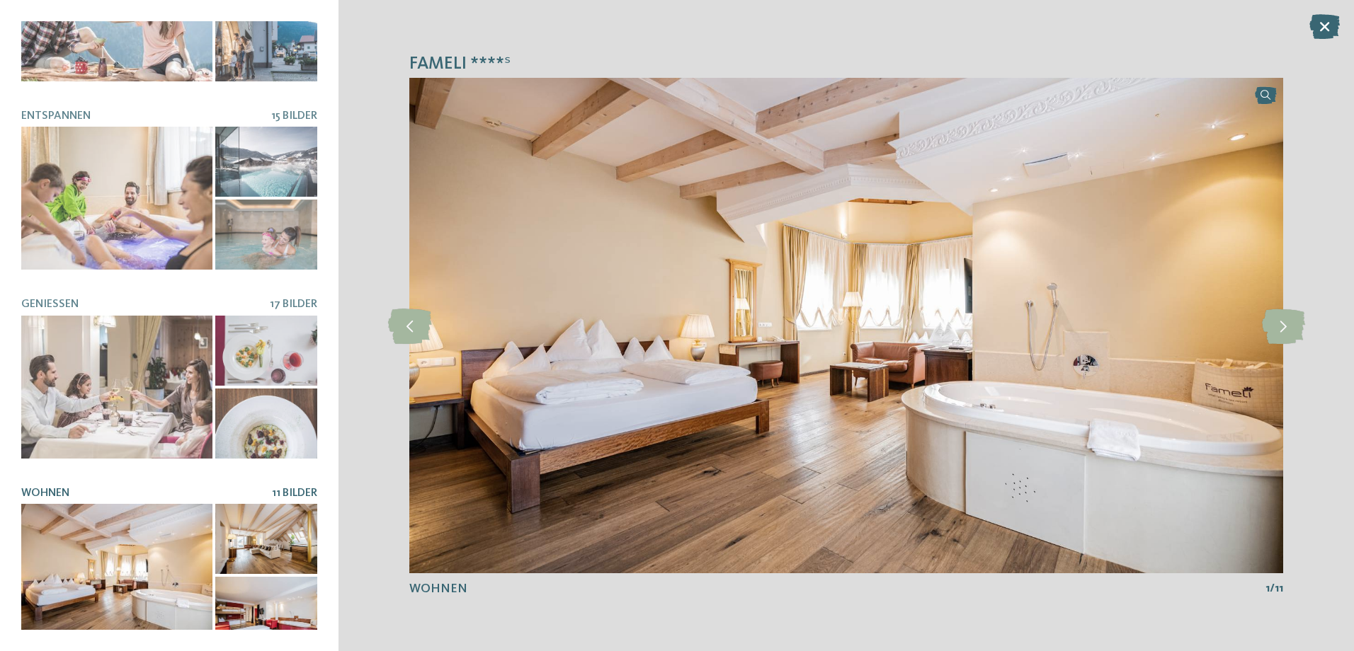
click at [241, 535] on div at bounding box center [266, 539] width 102 height 70
click at [251, 610] on div at bounding box center [266, 612] width 102 height 70
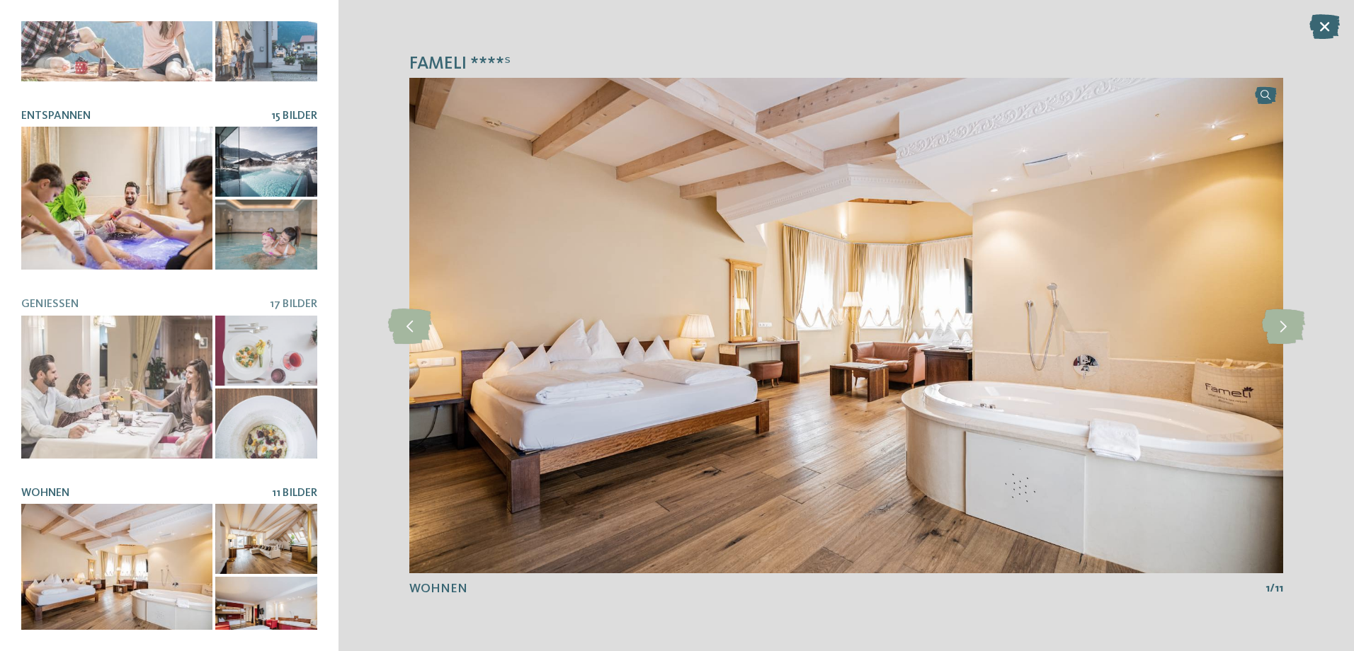
scroll to position [0, 0]
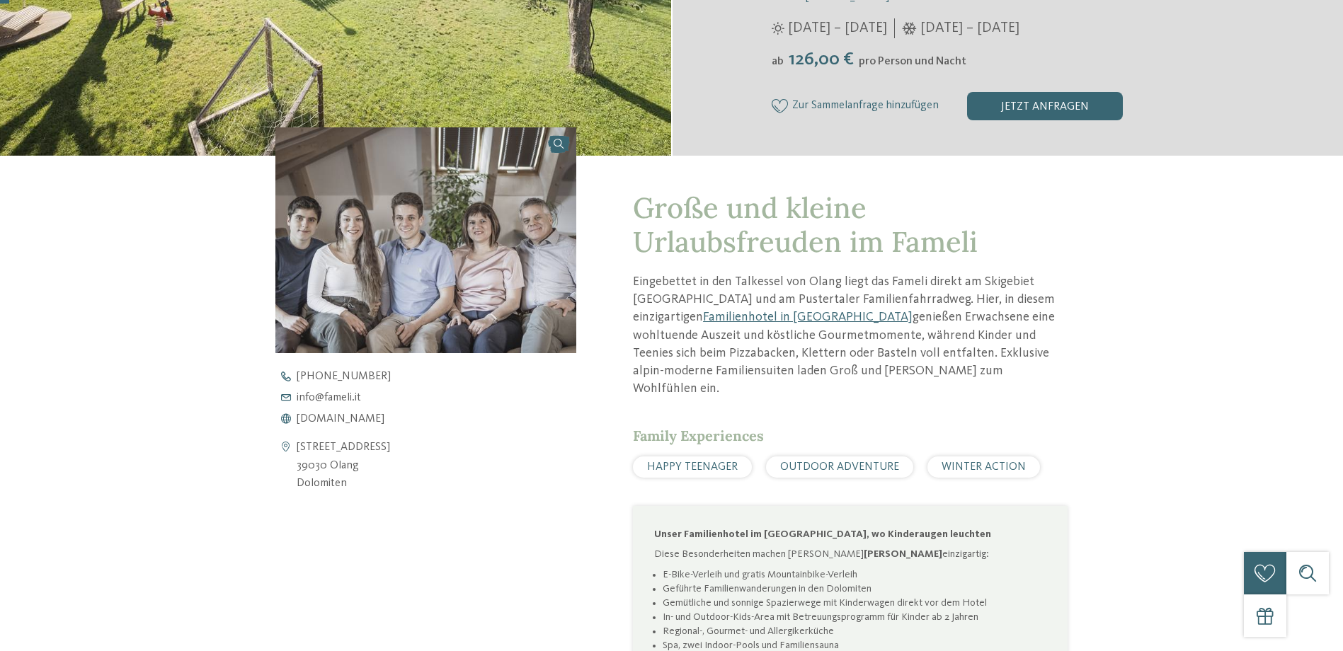
scroll to position [425, 0]
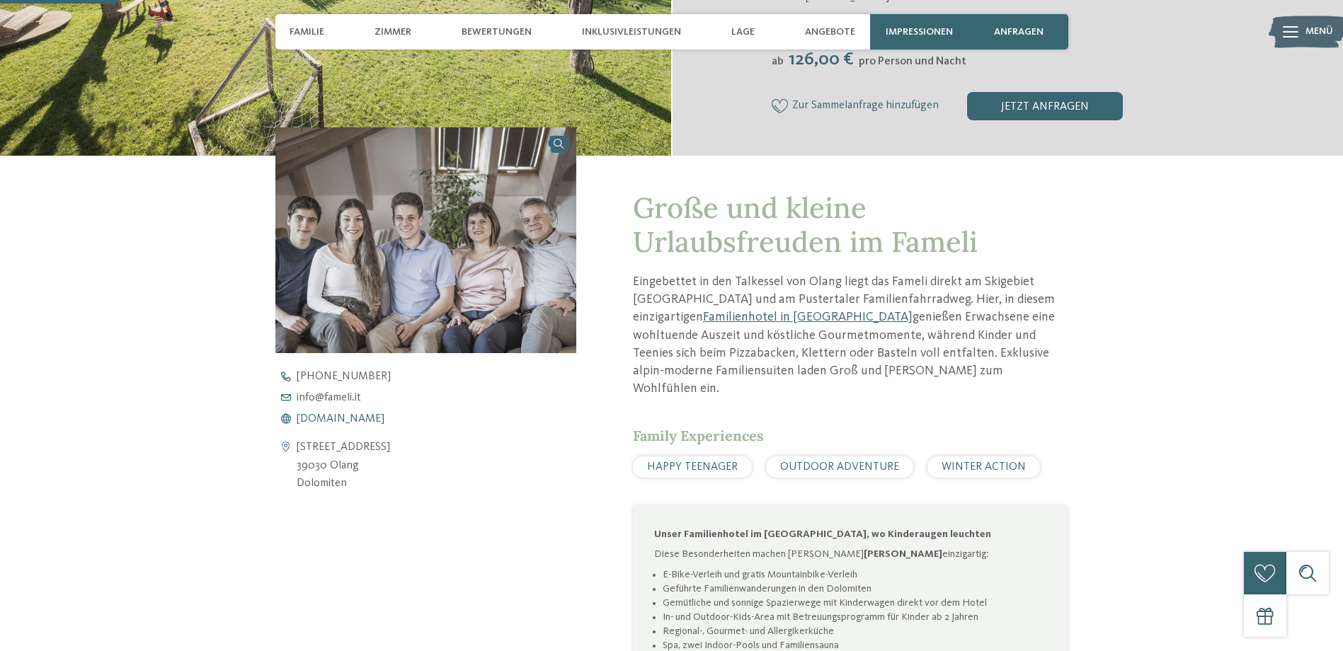
click at [345, 418] on span "www.fameli.it" at bounding box center [341, 418] width 88 height 11
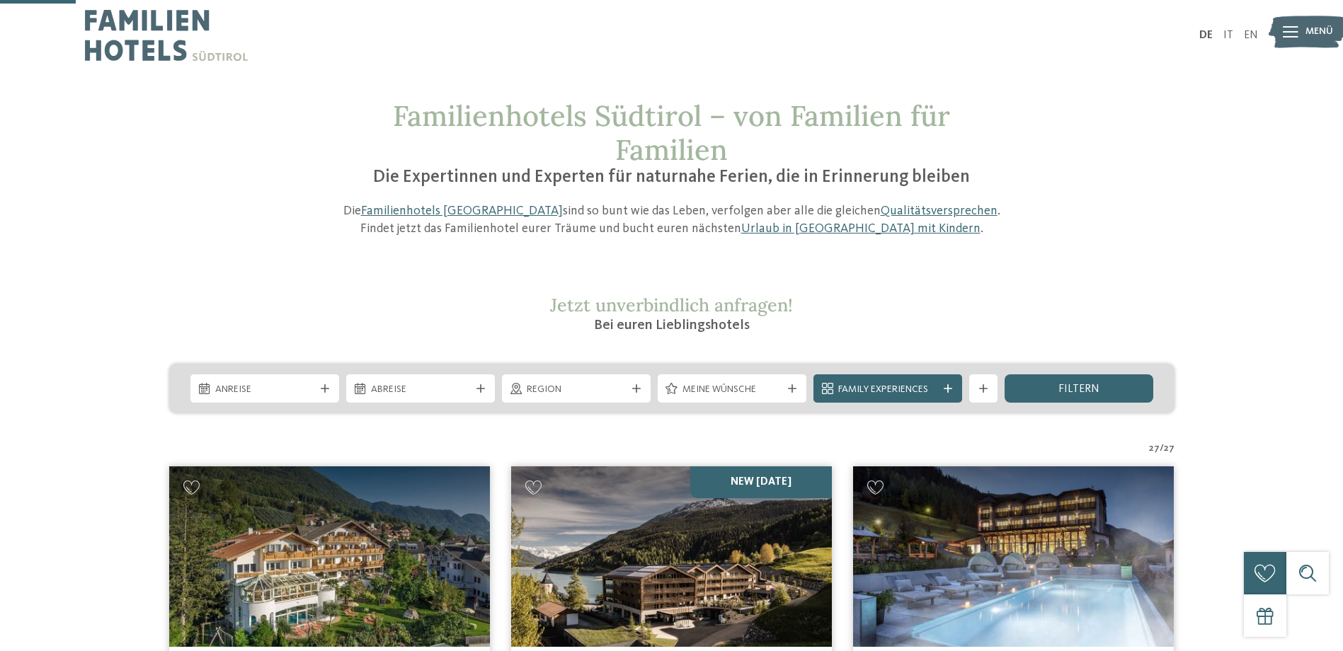
drag, startPoint x: 1240, startPoint y: 355, endPoint x: 1218, endPoint y: 155, distance: 201.5
